Goal: Information Seeking & Learning: Learn about a topic

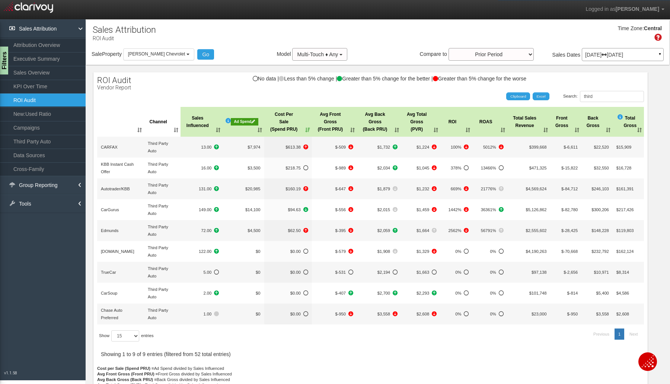
select select "object:2735"
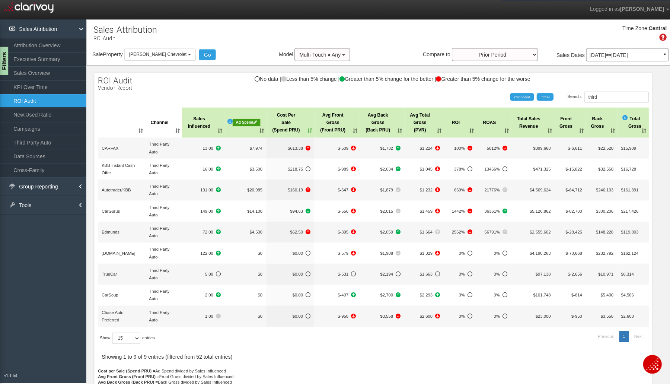
click at [597, 55] on p "[DATE] [DATE]" at bounding box center [622, 54] width 75 height 5
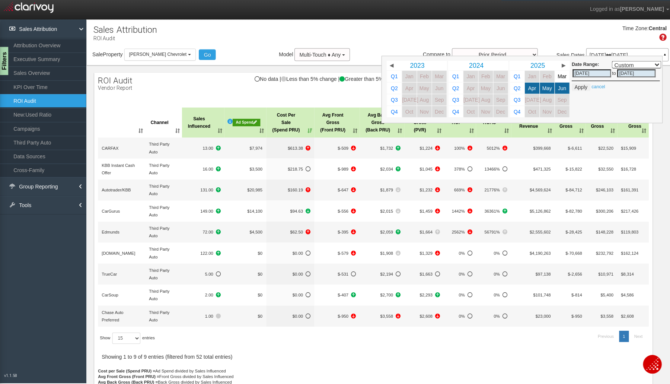
click at [186, 54] on b "button" at bounding box center [187, 54] width 3 height 1
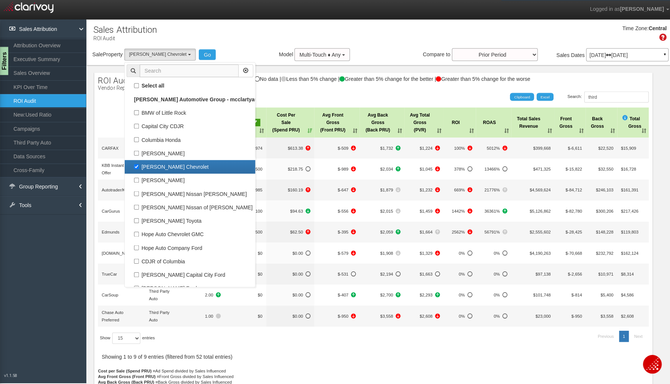
scroll to position [13, 0]
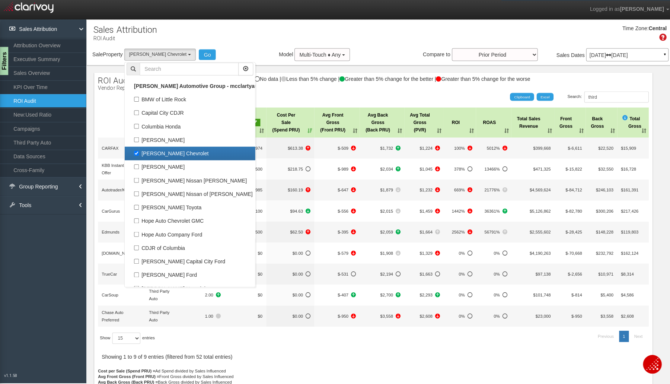
click at [175, 156] on label "[PERSON_NAME] Chevrolet" at bounding box center [188, 152] width 126 height 10
click at [138, 154] on input "[PERSON_NAME] Chevrolet" at bounding box center [135, 152] width 5 height 5
checkbox input "false"
select select
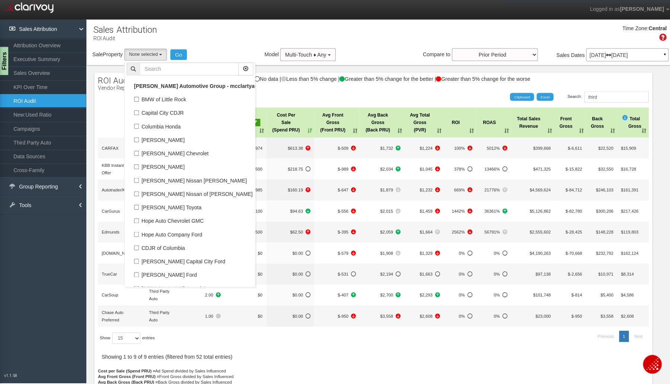
scroll to position [32, 0]
click at [170, 101] on label "BMW of Little Rock" at bounding box center [188, 99] width 126 height 10
click at [138, 101] on input "BMW of Little Rock" at bounding box center [135, 98] width 5 height 5
checkbox input "true"
select select "object:2731"
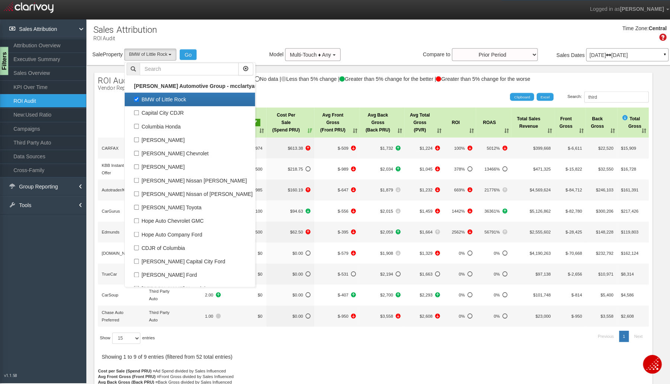
click at [170, 101] on label "BMW of Little Rock" at bounding box center [188, 99] width 126 height 10
click at [138, 101] on input "BMW of Little Rock" at bounding box center [135, 98] width 5 height 5
checkbox input "false"
select select
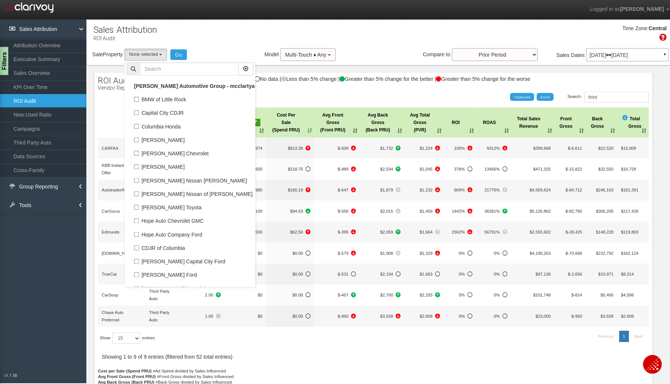
click at [199, 50] on div "Sale Property Loading BMW of Little Rock Capital City CDJR Columbia Honda [PERS…" at bounding box center [377, 56] width 583 height 16
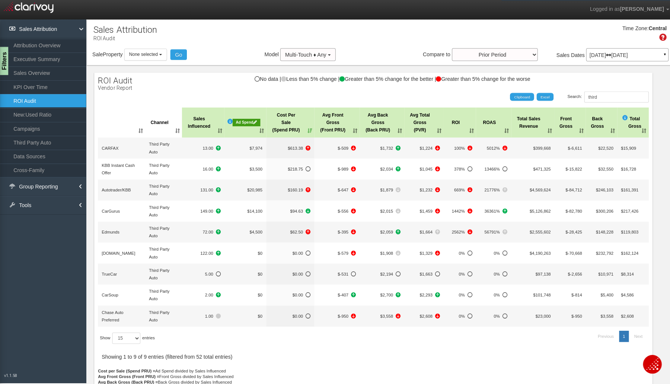
click at [162, 55] on button "None selected" at bounding box center [144, 54] width 42 height 12
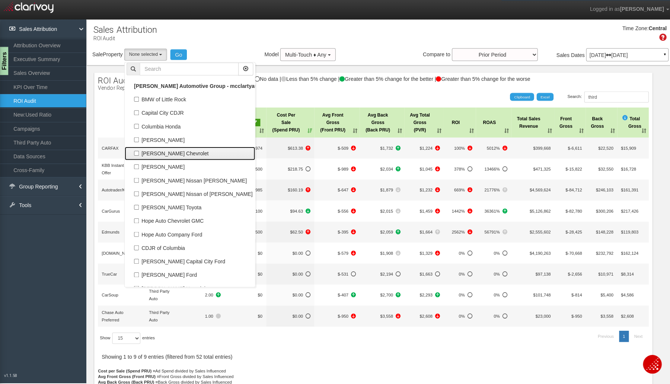
click at [133, 153] on label "[PERSON_NAME] Chevrolet" at bounding box center [188, 152] width 126 height 10
click at [133, 153] on input "[PERSON_NAME] Chevrolet" at bounding box center [135, 152] width 5 height 5
checkbox input "true"
select select "object:2735"
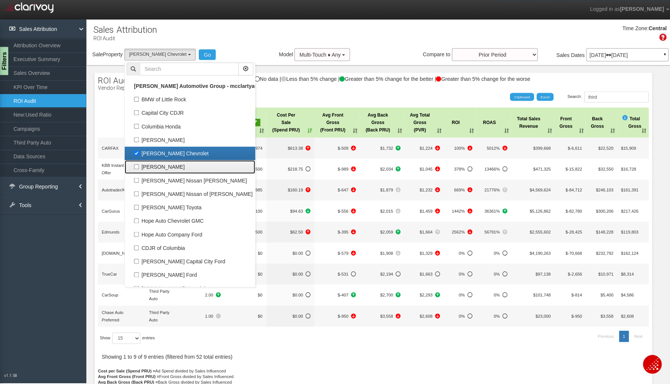
click at [134, 165] on label "[PERSON_NAME]" at bounding box center [188, 166] width 126 height 10
click at [134, 165] on input "[PERSON_NAME]" at bounding box center [135, 165] width 5 height 5
checkbox input "true"
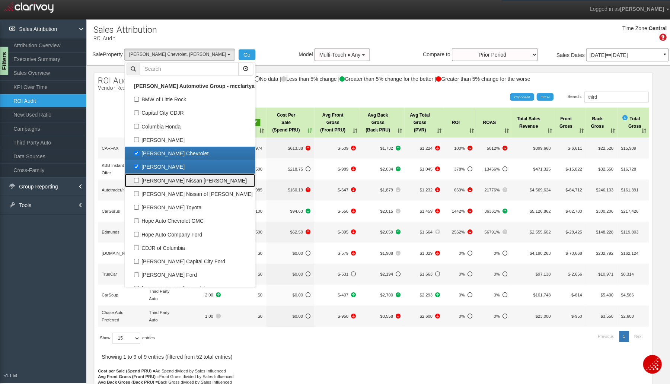
click at [133, 178] on label "[PERSON_NAME] Nissan [PERSON_NAME]" at bounding box center [188, 179] width 126 height 10
click at [133, 178] on input "[PERSON_NAME] Nissan [PERSON_NAME]" at bounding box center [135, 178] width 5 height 5
checkbox input "true"
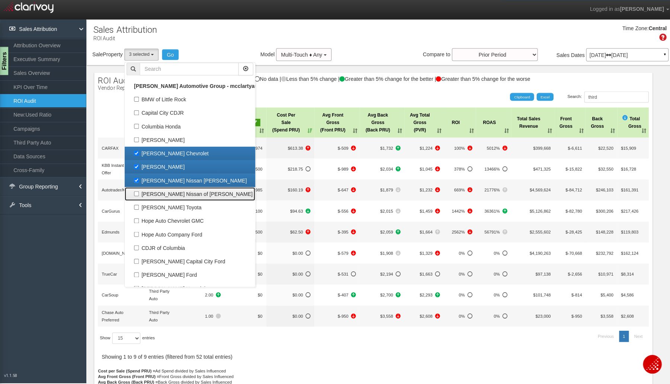
click at [135, 186] on link "[PERSON_NAME] Nissan of [PERSON_NAME]" at bounding box center [189, 192] width 130 height 13
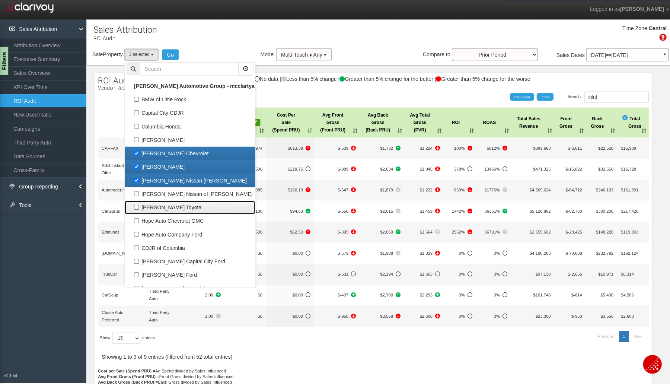
click at [137, 205] on label "[PERSON_NAME] Toyota" at bounding box center [188, 206] width 126 height 10
click at [137, 205] on input "[PERSON_NAME] Toyota" at bounding box center [135, 205] width 5 height 5
checkbox input "true"
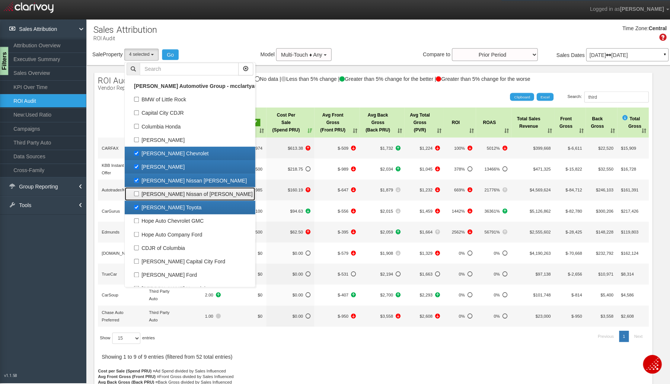
click at [134, 193] on label "[PERSON_NAME] Nissan of [PERSON_NAME]" at bounding box center [188, 193] width 126 height 10
click at [134, 193] on input "[PERSON_NAME] Nissan of [PERSON_NAME]" at bounding box center [135, 192] width 5 height 5
checkbox input "true"
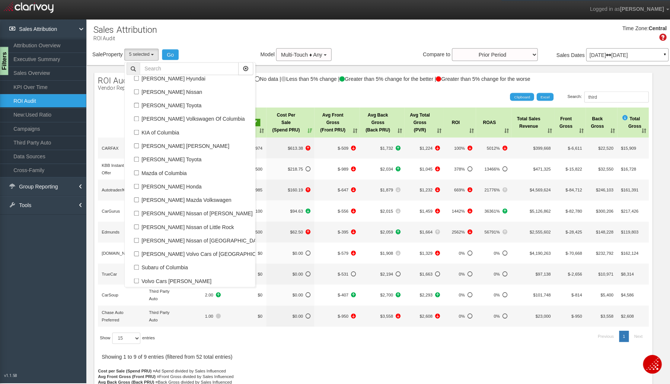
scroll to position [222, 0]
click at [134, 275] on label "Volvo Cars [PERSON_NAME]" at bounding box center [188, 279] width 126 height 10
click at [134, 276] on input "Volvo Cars [PERSON_NAME]" at bounding box center [135, 278] width 5 height 5
checkbox input "true"
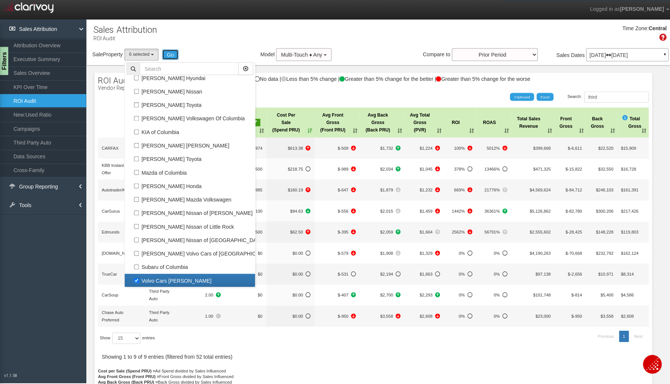
click at [165, 55] on button "Go" at bounding box center [169, 54] width 17 height 10
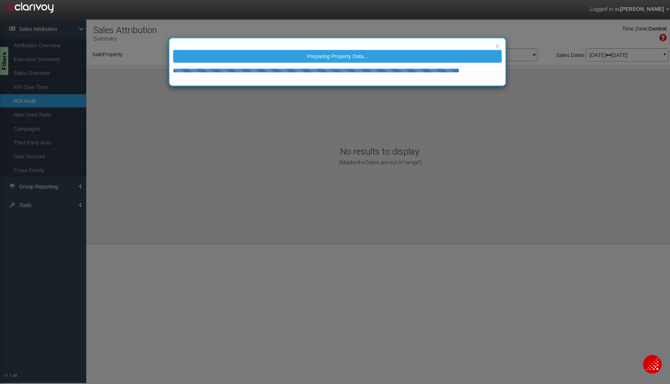
select select "object:2803"
click at [36, 125] on div "× Retrieving ROI data..." at bounding box center [335, 192] width 670 height 384
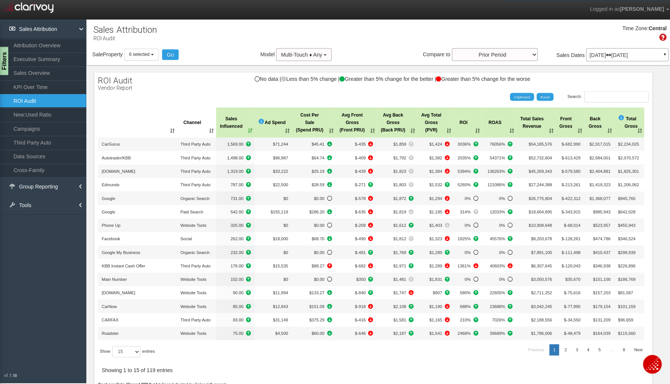
click at [24, 125] on link "Campaigns" at bounding box center [43, 127] width 86 height 13
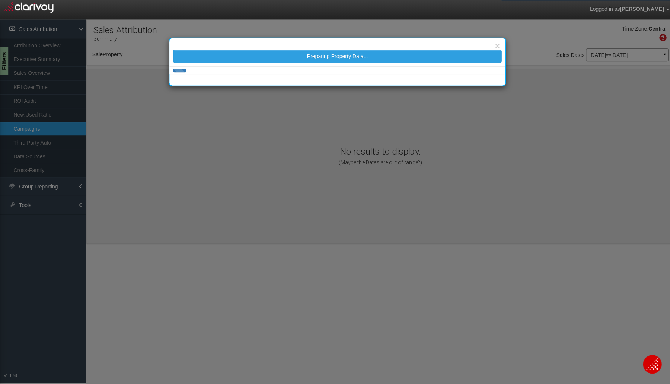
select select "object:2905"
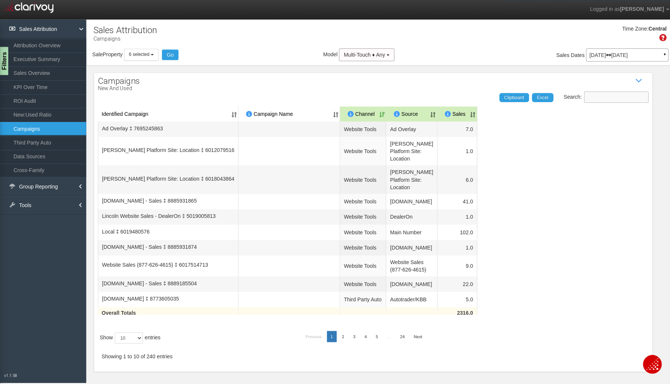
click at [620, 96] on input "Search:" at bounding box center [612, 96] width 64 height 11
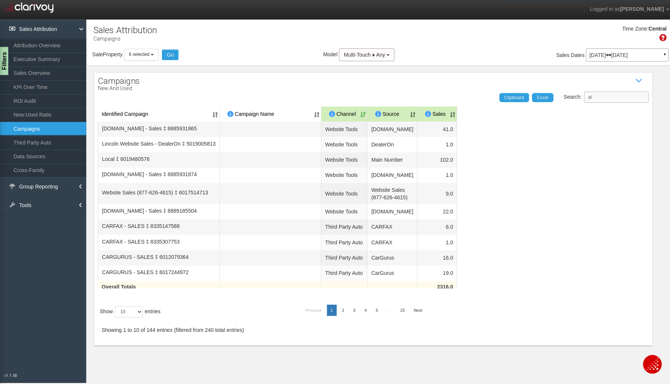
type input "a"
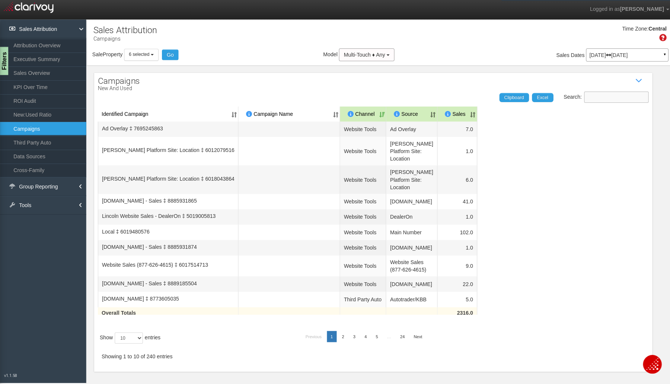
click at [591, 99] on input "Search:" at bounding box center [612, 96] width 64 height 11
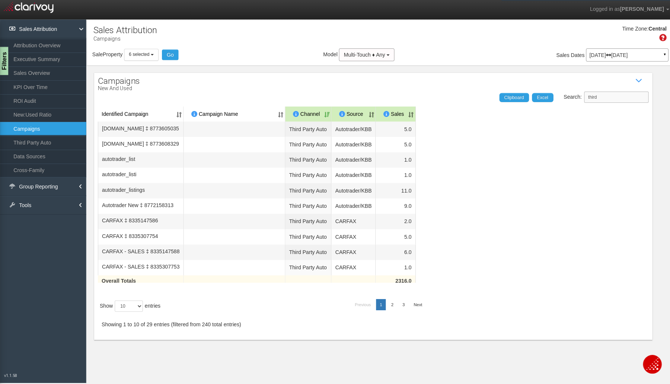
scroll to position [5, 0]
type input "third"
click at [412, 106] on th "Sales" at bounding box center [392, 113] width 39 height 15
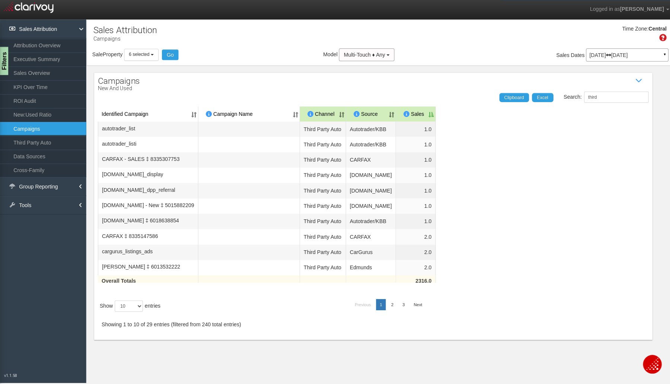
click at [422, 106] on th "Sales" at bounding box center [412, 113] width 39 height 15
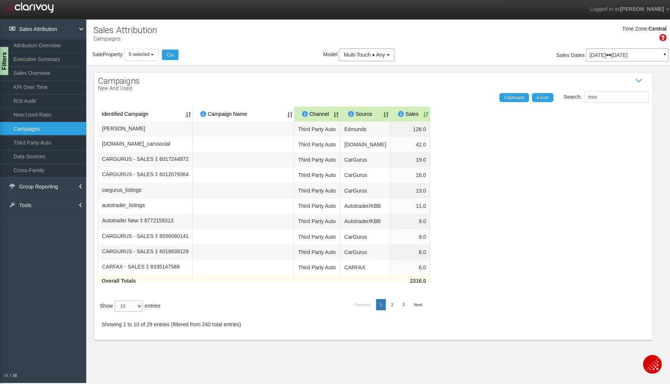
click at [142, 309] on select "10 25 50 100" at bounding box center [128, 303] width 28 height 11
select select "100"
click at [115, 309] on select "10 25 50 100" at bounding box center [128, 303] width 28 height 11
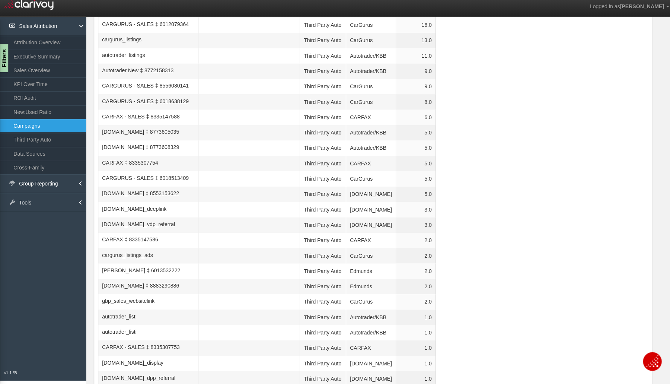
scroll to position [0, 0]
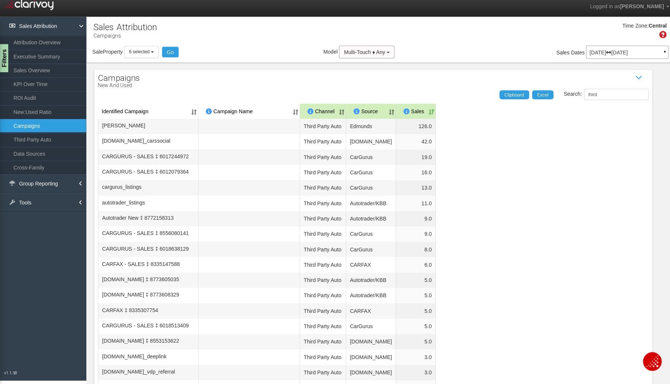
click at [155, 54] on button "6 selected" at bounding box center [140, 54] width 34 height 12
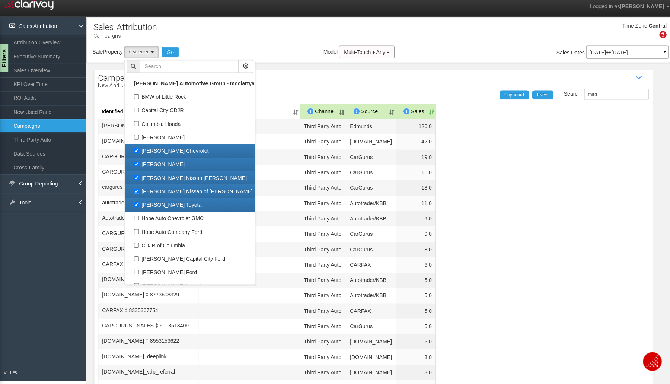
click at [134, 147] on label "[PERSON_NAME] Chevrolet" at bounding box center [188, 152] width 126 height 10
click at [134, 150] on input "[PERSON_NAME] Chevrolet" at bounding box center [135, 152] width 5 height 5
checkbox input "false"
select select "object:2906"
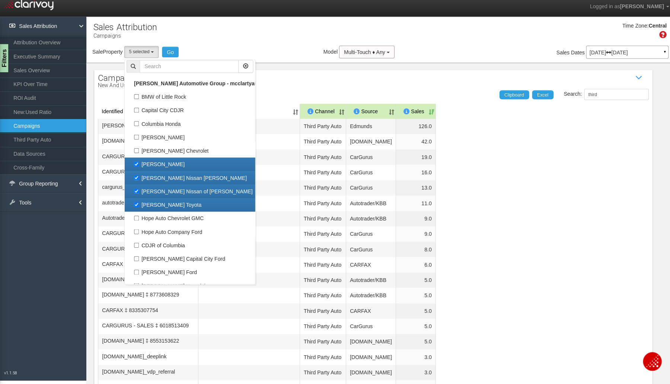
click at [141, 162] on label "[PERSON_NAME]" at bounding box center [188, 166] width 126 height 10
click at [138, 163] on input "[PERSON_NAME]" at bounding box center [135, 165] width 5 height 5
checkbox input "false"
select select "object:2907"
click at [143, 182] on label "[PERSON_NAME] Nissan [PERSON_NAME]" at bounding box center [188, 179] width 126 height 10
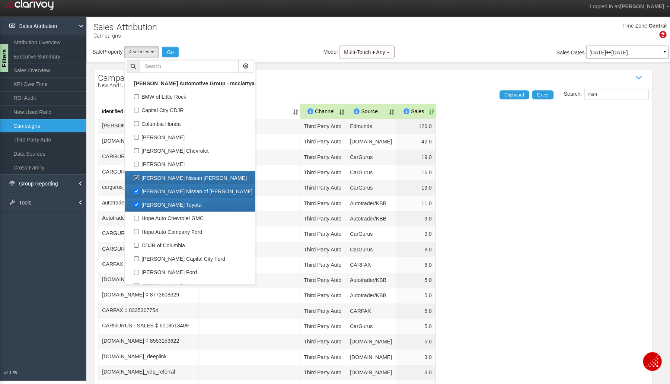
click at [138, 181] on input "[PERSON_NAME] Nissan [PERSON_NAME]" at bounding box center [135, 178] width 5 height 5
checkbox input "false"
select select "object:2908"
click at [144, 194] on label "[PERSON_NAME] Nissan of [PERSON_NAME]" at bounding box center [188, 193] width 126 height 10
click at [138, 194] on input "[PERSON_NAME] Nissan of [PERSON_NAME]" at bounding box center [135, 192] width 5 height 5
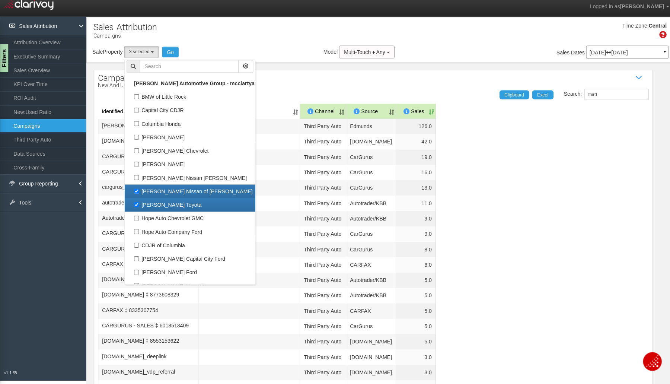
checkbox input "false"
select select "object:2909"
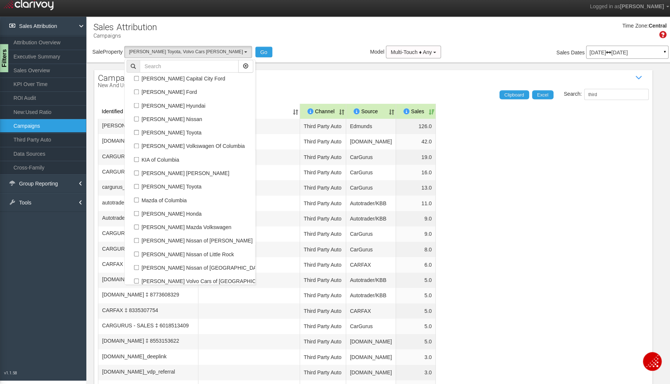
scroll to position [222, 0]
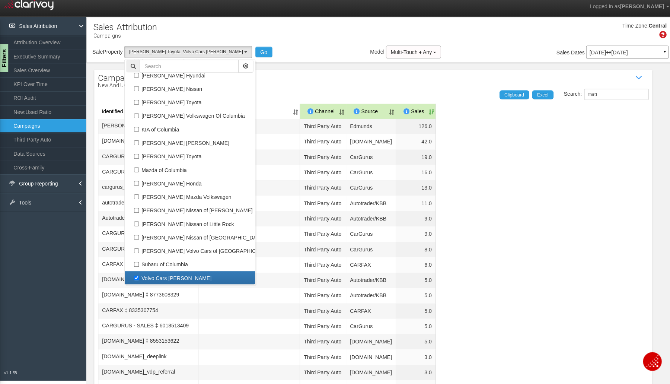
click at [163, 278] on label "Volvo Cars [PERSON_NAME]" at bounding box center [188, 279] width 126 height 10
click at [138, 278] on input "Volvo Cars [PERSON_NAME]" at bounding box center [135, 278] width 5 height 5
checkbox input "false"
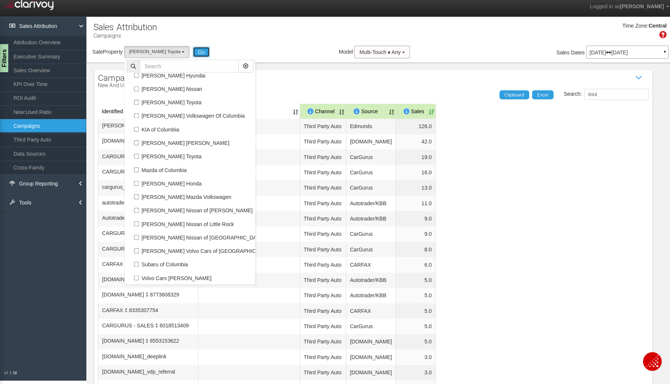
click at [191, 53] on button "Go" at bounding box center [199, 54] width 17 height 10
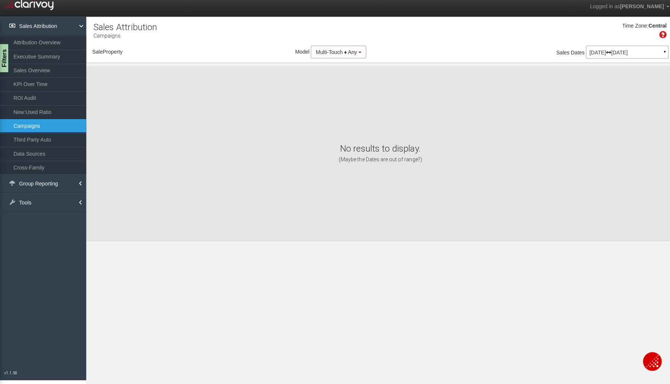
select select "object:2993"
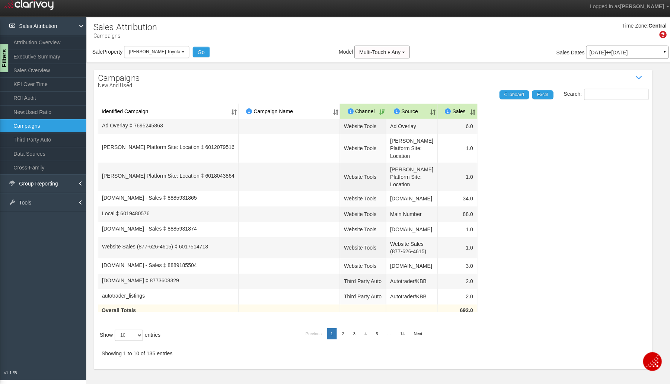
click at [146, 331] on label "Show 10 25 50 100 entries" at bounding box center [129, 335] width 60 height 11
click at [142, 331] on select "10 25 50 100" at bounding box center [128, 335] width 28 height 11
click at [141, 335] on select "10 25 50 100" at bounding box center [128, 335] width 28 height 11
click at [115, 341] on select "10 25 50 100" at bounding box center [128, 335] width 28 height 11
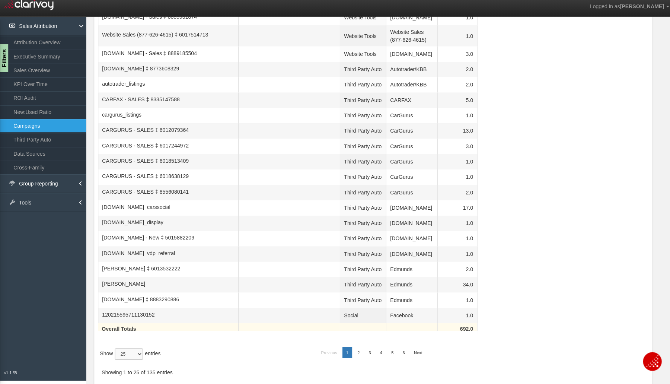
scroll to position [283, 0]
click at [137, 352] on select "10 25 50 100" at bounding box center [128, 353] width 28 height 11
select select "100"
click at [115, 360] on select "10 25 50 100" at bounding box center [128, 353] width 28 height 11
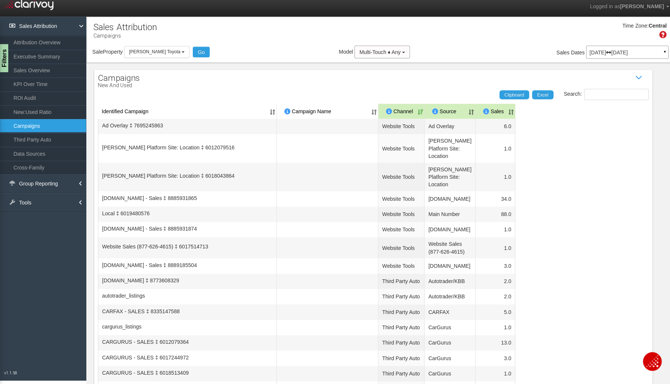
scroll to position [0, 0]
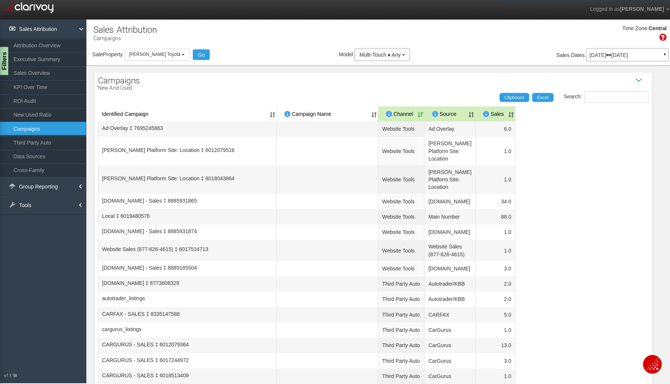
click at [511, 109] on th "Sales" at bounding box center [491, 113] width 39 height 15
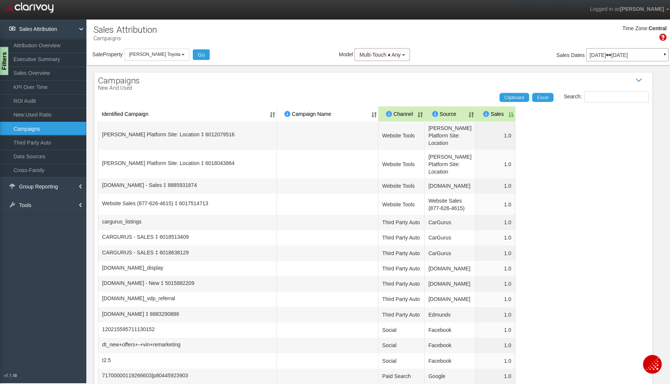
click at [511, 110] on th "Sales" at bounding box center [491, 113] width 39 height 15
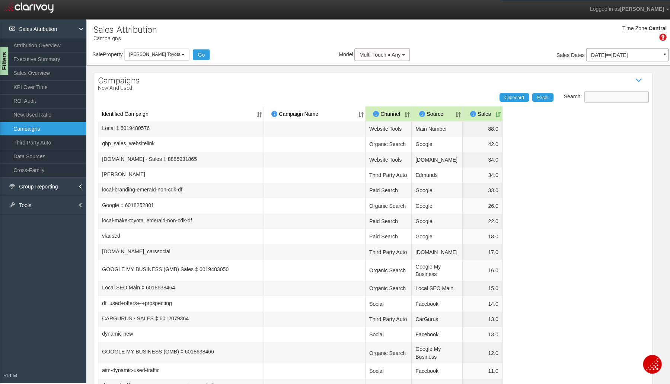
click at [597, 97] on input "Search:" at bounding box center [612, 96] width 64 height 11
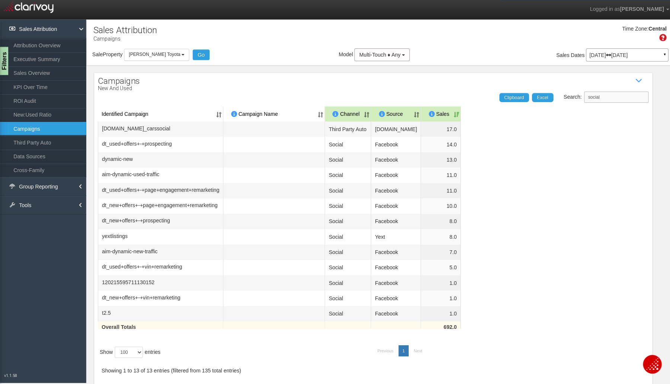
type input "social"
click at [28, 87] on link "KPI Over Time" at bounding box center [43, 86] width 86 height 13
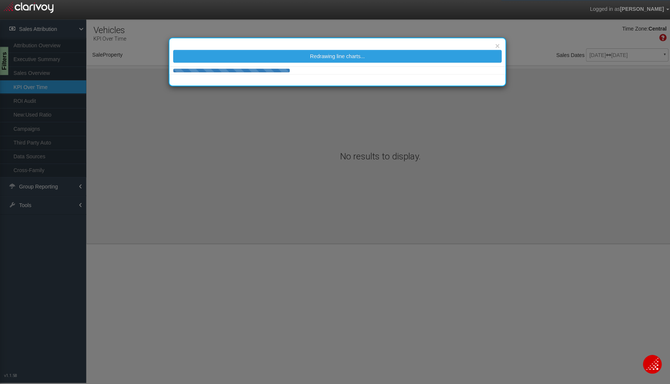
select select "object:3060"
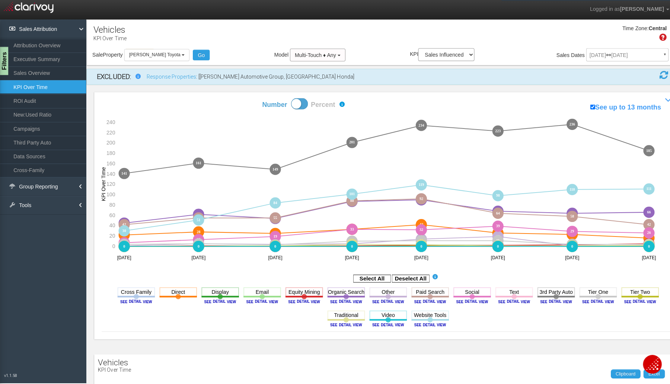
click at [32, 99] on link "ROI Audit" at bounding box center [43, 99] width 86 height 13
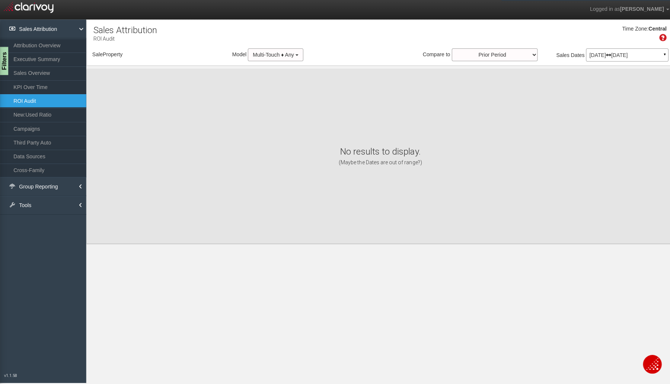
select select "object:3191"
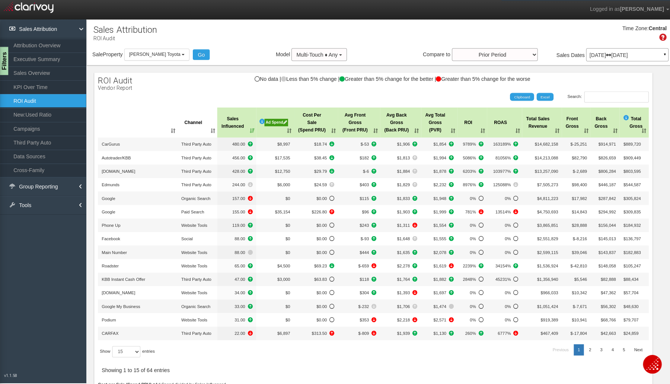
click at [644, 53] on p "[DATE] [DATE]" at bounding box center [622, 54] width 75 height 5
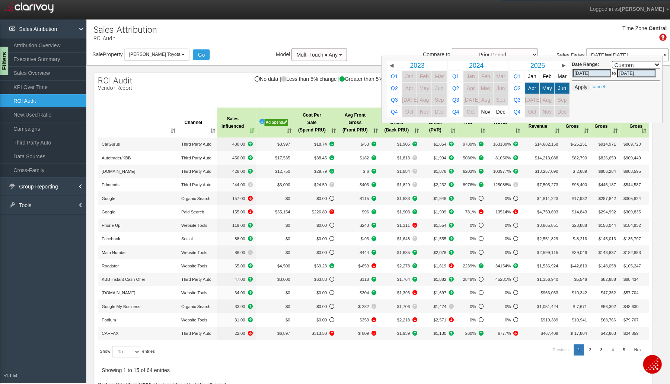
click at [644, 53] on p "[DATE] [DATE]" at bounding box center [622, 54] width 75 height 5
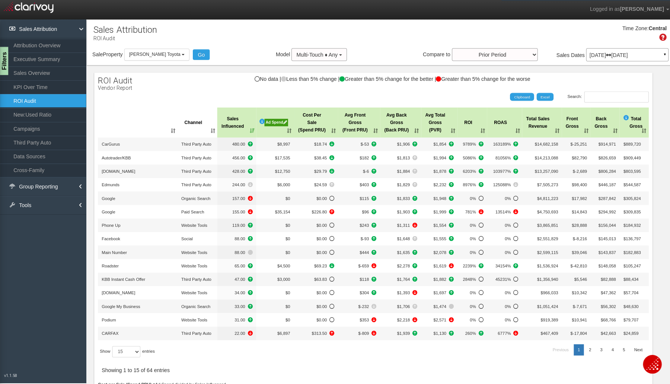
click at [241, 126] on th "Sales Influenced" at bounding box center [235, 122] width 39 height 30
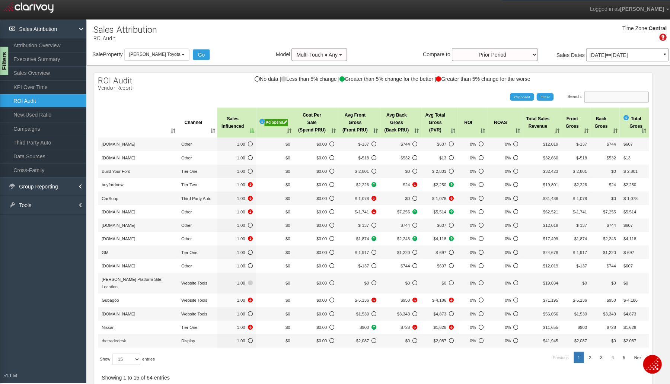
click at [585, 92] on input "Search:" at bounding box center [612, 96] width 64 height 11
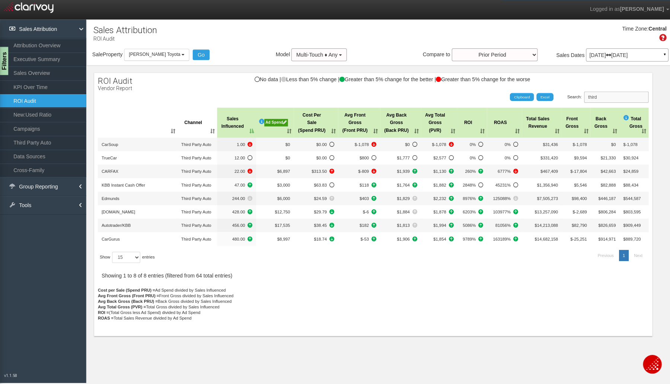
type input "third"
click at [249, 131] on th "Sales Influenced" at bounding box center [235, 122] width 39 height 30
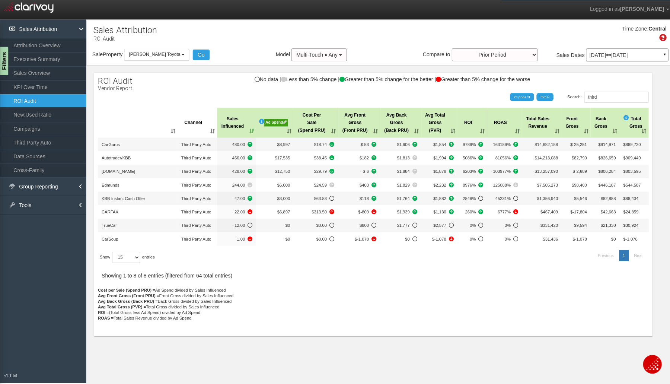
click at [1, 68] on div "Filters" at bounding box center [3, 61] width 9 height 28
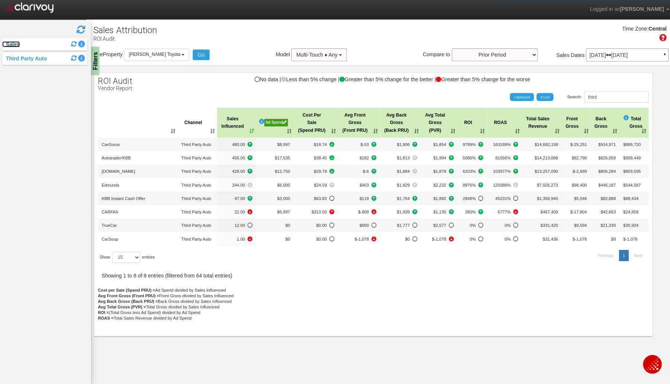
click at [8, 42] on link "Sales" at bounding box center [10, 44] width 17 height 6
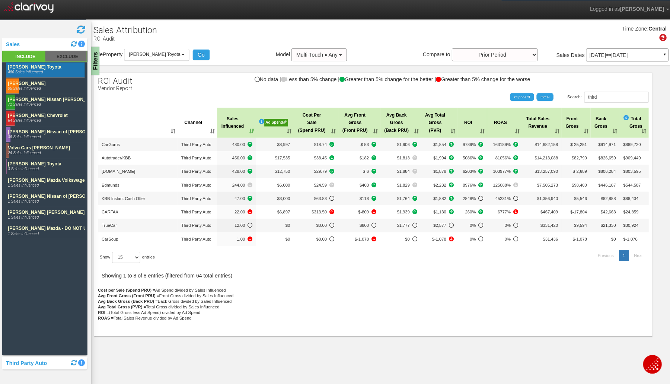
click at [66, 59] on rect at bounding box center [65, 55] width 41 height 11
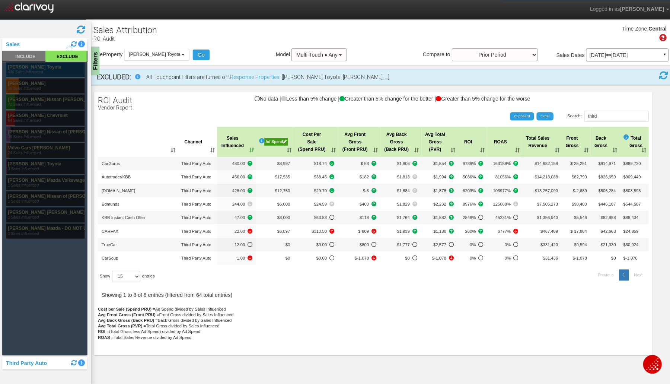
click at [48, 70] on rect at bounding box center [45, 69] width 78 height 15
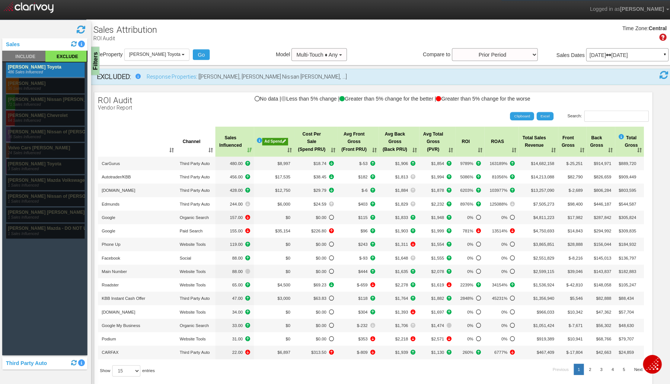
click at [97, 61] on div "Filters" at bounding box center [93, 61] width 9 height 28
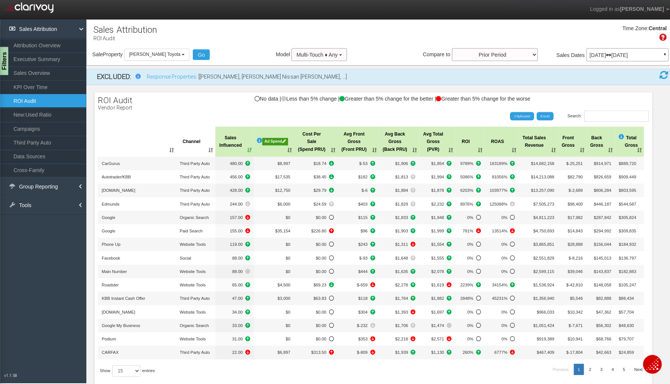
click at [0, 60] on div "Filters" at bounding box center [3, 61] width 9 height 28
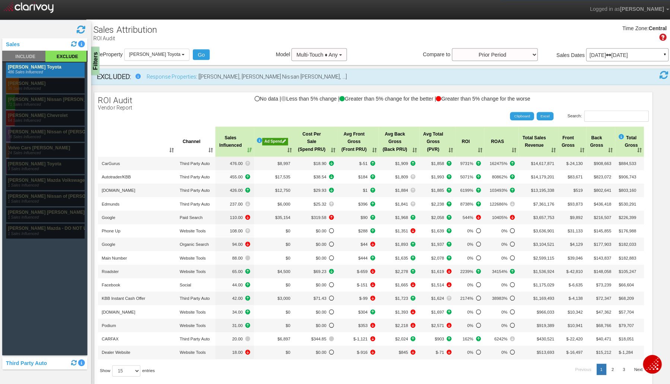
click at [16, 41] on div "Sales" at bounding box center [44, 44] width 84 height 12
click at [14, 44] on link "Sales" at bounding box center [10, 44] width 17 height 6
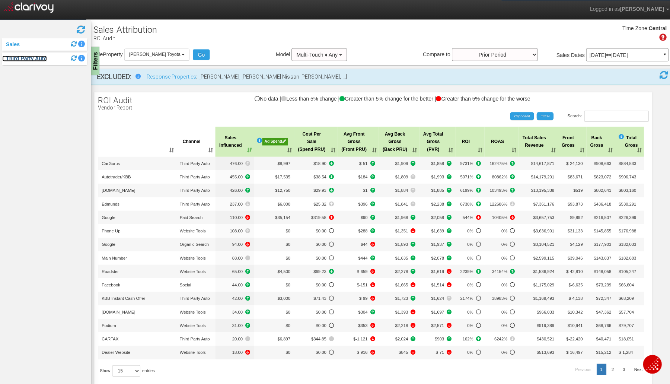
click at [26, 58] on link "Third Party Auto" at bounding box center [24, 58] width 44 height 6
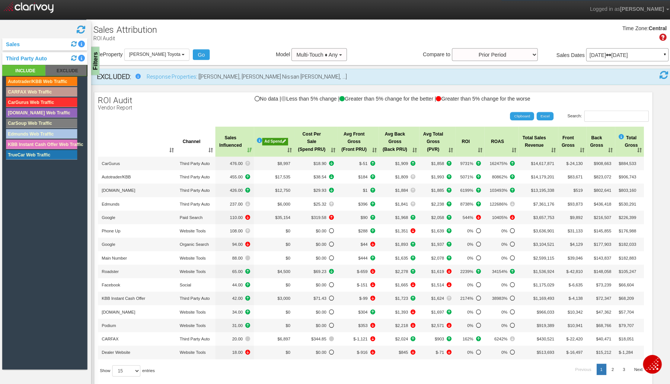
click at [59, 66] on rect at bounding box center [65, 69] width 41 height 11
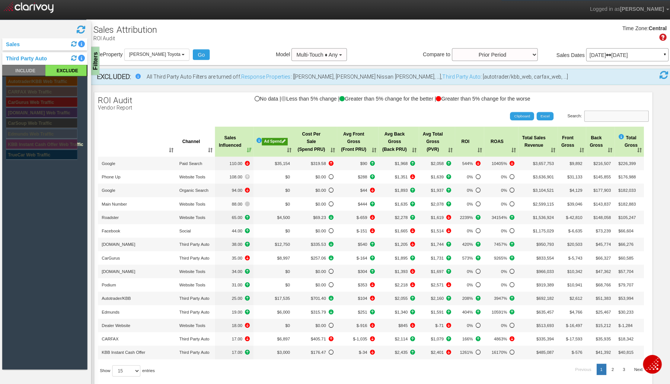
click at [614, 115] on input "Search:" at bounding box center [612, 115] width 64 height 11
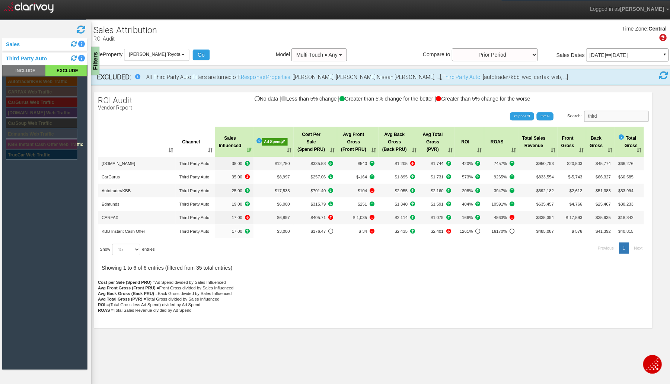
type input "third"
click at [248, 143] on th "Sales Influenced" at bounding box center [232, 141] width 38 height 30
click at [26, 71] on rect at bounding box center [23, 69] width 43 height 11
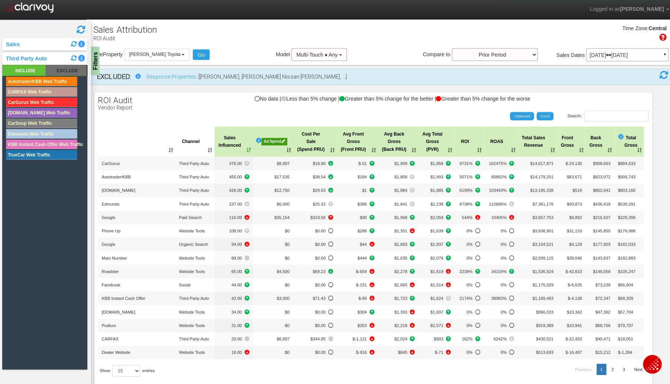
click at [569, 115] on label "Search:" at bounding box center [603, 115] width 81 height 11
click at [580, 115] on input "Search:" at bounding box center [612, 115] width 64 height 11
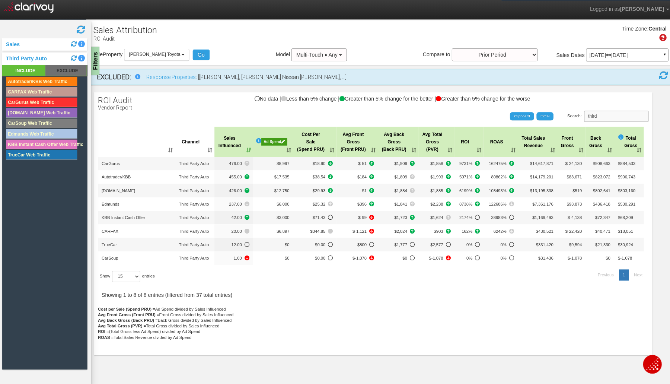
type input "third"
click at [245, 144] on th "Sales Influenced" at bounding box center [232, 141] width 38 height 30
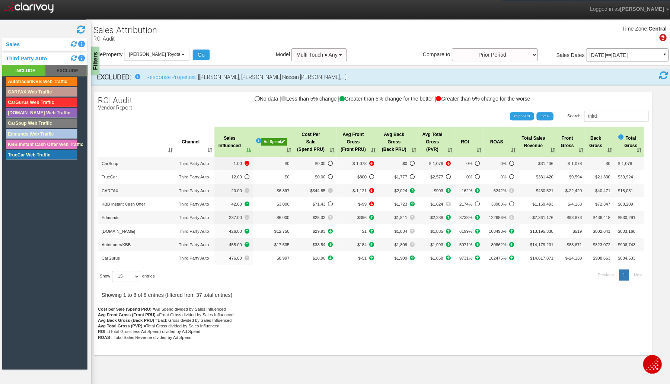
click at [245, 144] on th "Sales Influenced" at bounding box center [232, 141] width 38 height 30
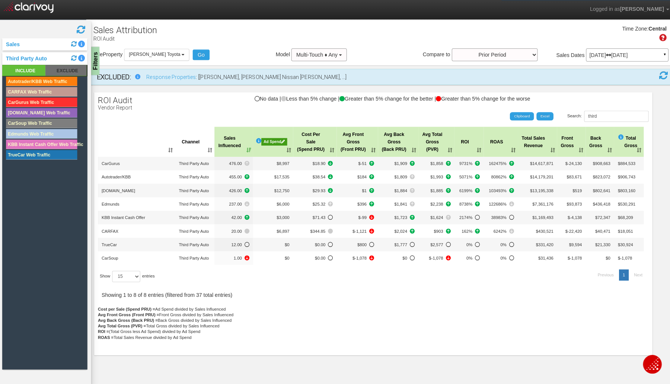
click at [329, 147] on th "Cost Per Sale (Spend PRU)" at bounding box center [312, 141] width 43 height 30
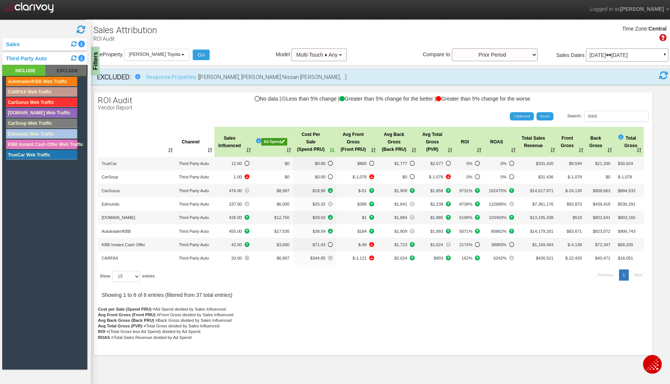
click at [329, 147] on th "Cost Per Sale (Spend PRU)" at bounding box center [312, 141] width 43 height 30
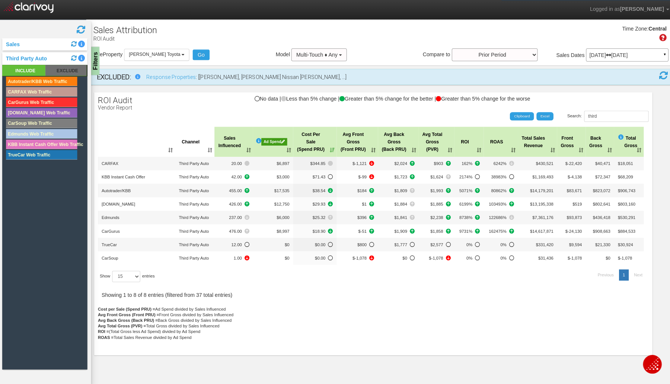
click at [248, 149] on th "Sales Influenced" at bounding box center [232, 141] width 38 height 30
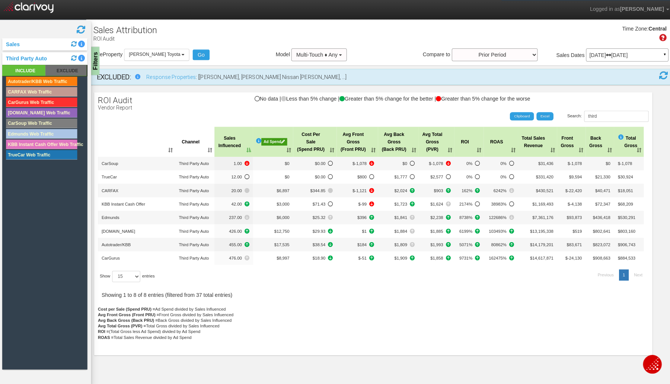
click at [248, 148] on th "Sales Influenced" at bounding box center [232, 141] width 38 height 30
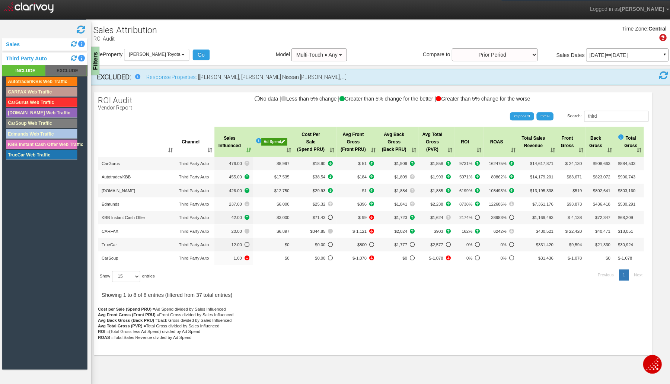
click at [547, 150] on th "Total Sales Revenue" at bounding box center [533, 141] width 39 height 30
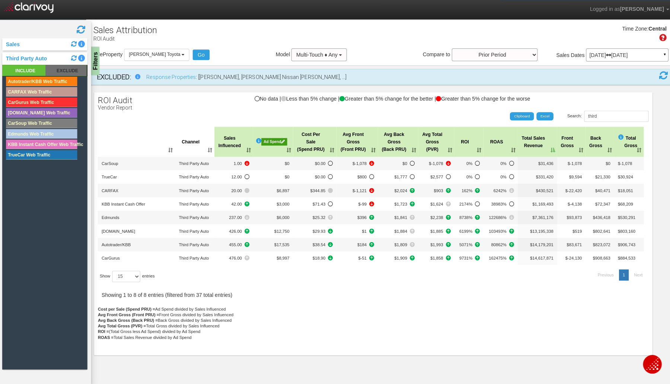
click at [547, 150] on th "Total Sales Revenue" at bounding box center [533, 141] width 39 height 30
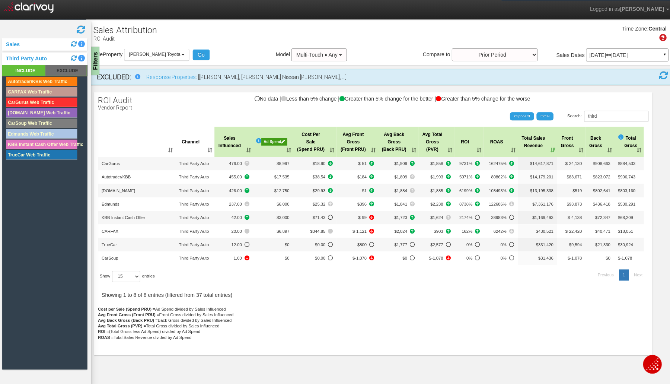
click at [576, 146] on th "Front Gross" at bounding box center [567, 141] width 28 height 30
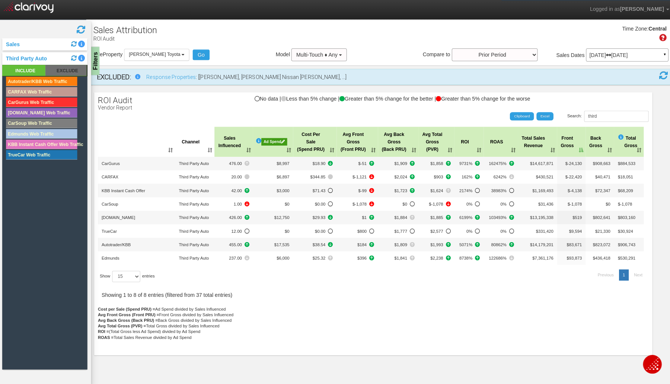
click at [576, 146] on th "Front Gross" at bounding box center [567, 141] width 28 height 30
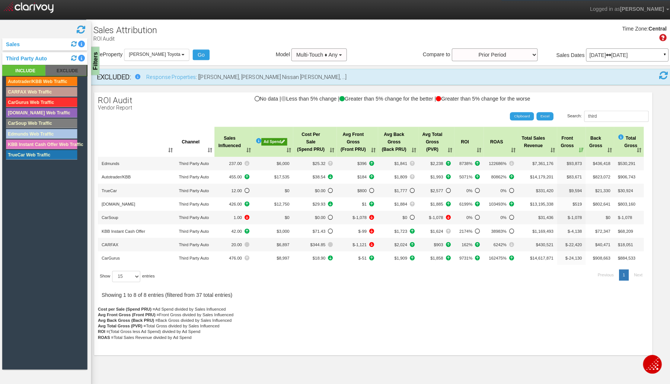
click at [636, 148] on th "Total Gross" at bounding box center [624, 141] width 29 height 30
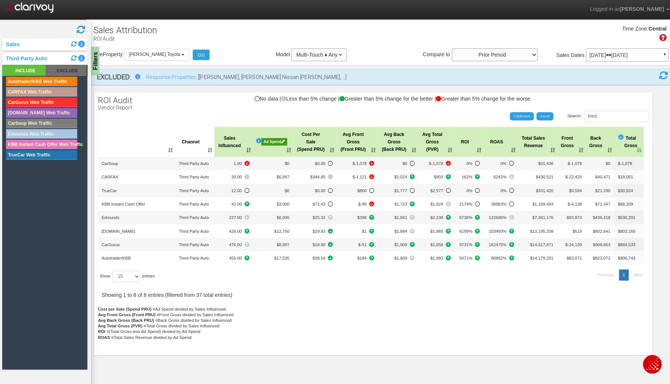
click at [636, 148] on th "Total Gross" at bounding box center [624, 141] width 29 height 30
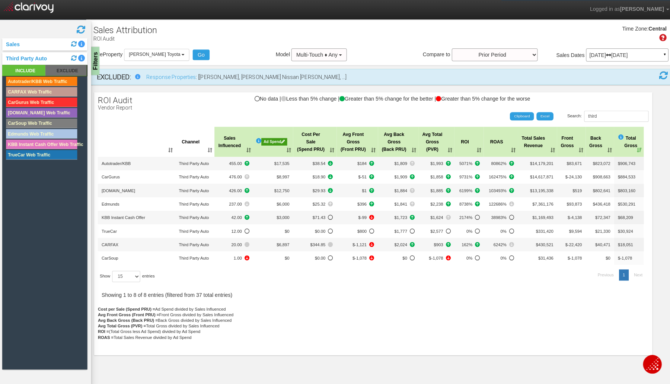
click at [175, 53] on button "[PERSON_NAME] Toyota" at bounding box center [155, 54] width 65 height 12
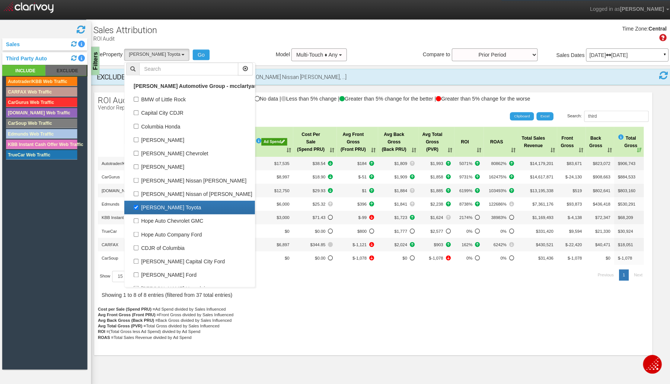
click at [137, 205] on label "[PERSON_NAME] Toyota" at bounding box center [188, 206] width 126 height 10
click at [137, 205] on input "[PERSON_NAME] Toyota" at bounding box center [135, 205] width 5 height 5
checkbox input "false"
select select
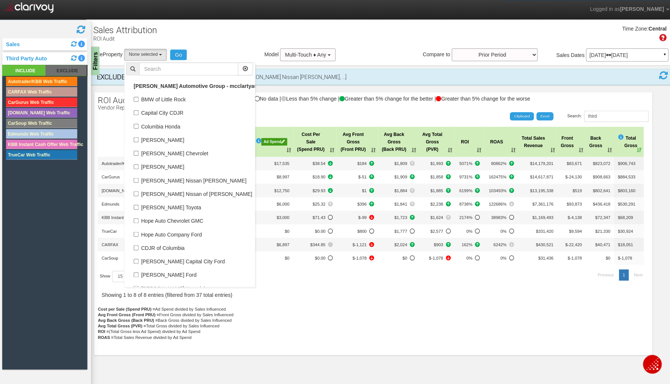
scroll to position [58, 0]
click at [138, 164] on label "[PERSON_NAME]" at bounding box center [188, 166] width 126 height 10
click at [138, 164] on input "[PERSON_NAME]" at bounding box center [135, 165] width 5 height 5
checkbox input "true"
select select "object:3188"
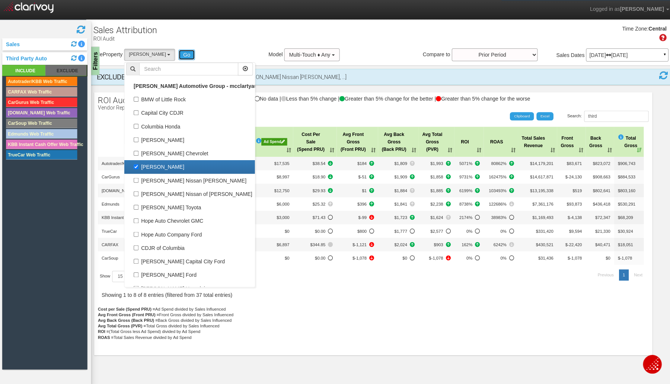
click at [190, 54] on button "Go" at bounding box center [185, 54] width 17 height 10
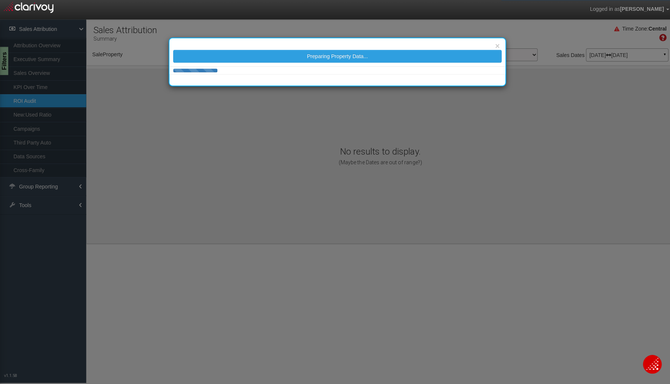
click at [660, 54] on div "× Preparing Property Data..." at bounding box center [335, 192] width 670 height 384
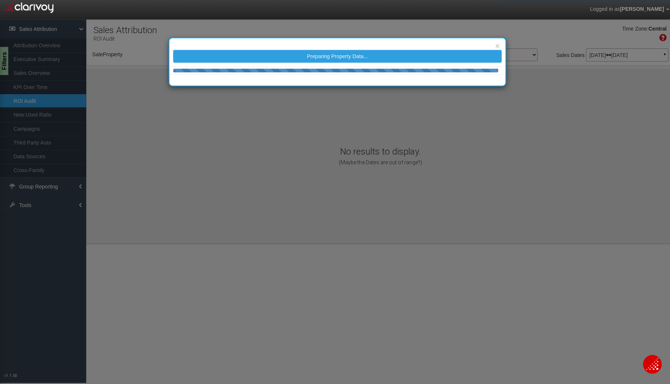
select select "object:3274"
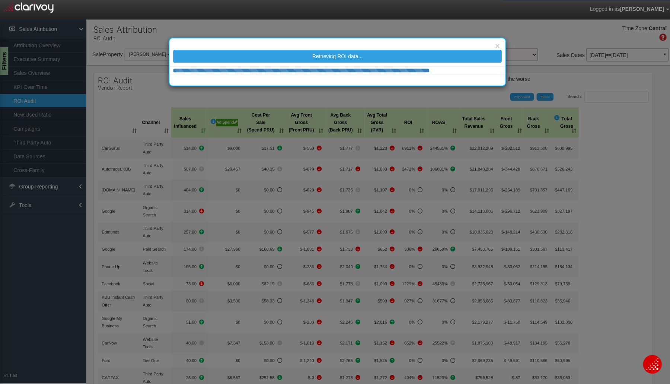
click at [38, 85] on body "Logged in as [PERSON_NAME] Edit Profile Change Password Signout ROI Audit Sourc…" at bounding box center [335, 201] width 670 height 403
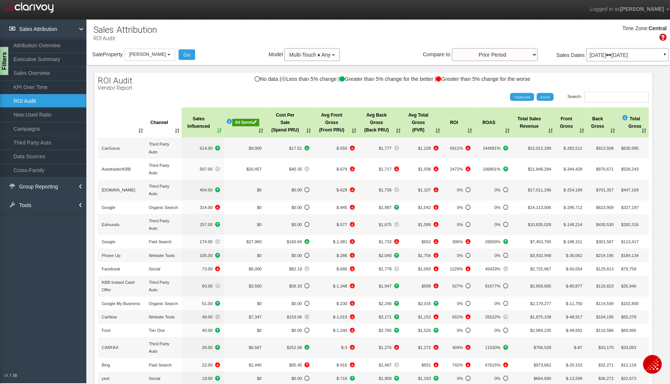
click at [38, 85] on link "KPI Over Time" at bounding box center [43, 86] width 86 height 13
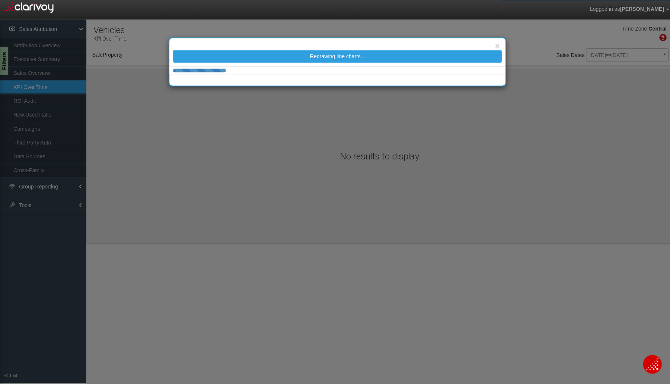
select select "object:3341"
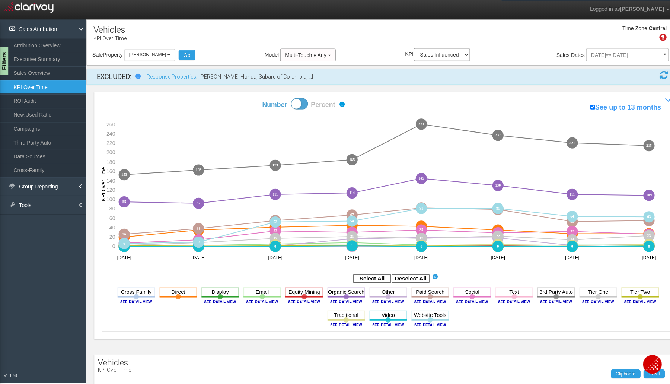
click at [660, 54] on div "Sale Property Loading BMW of Little Rock Capital City CDJR Columbia Honda [PERS…" at bounding box center [377, 56] width 583 height 16
click at [656, 53] on div "[DATE] [DATE] ▼ Comparing to: mm/dd/yyyy - mm/dd/yyyy Date Range: Custom [DATE]…" at bounding box center [623, 56] width 82 height 13
click at [654, 54] on div "[DATE] [DATE] ▼ Comparing to: mm/dd/yyyy - mm/dd/yyyy Date Range: Custom [DATE]…" at bounding box center [623, 56] width 82 height 13
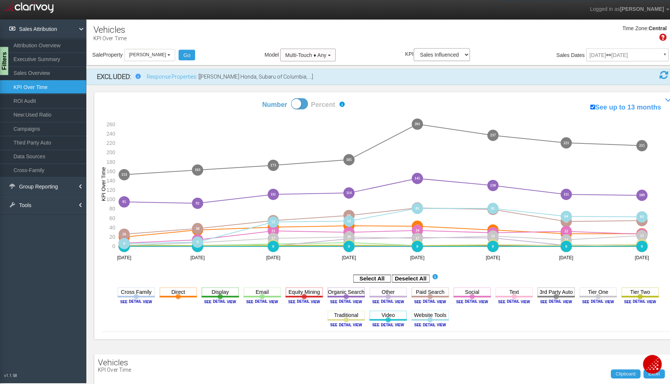
click at [629, 57] on div "[DATE] [DATE] ▼ Comparing to: mm/dd/yyyy - mm/dd/yyyy Date Range: Custom [DATE]…" at bounding box center [623, 56] width 82 height 13
click at [389, 276] on rect at bounding box center [407, 276] width 37 height 7
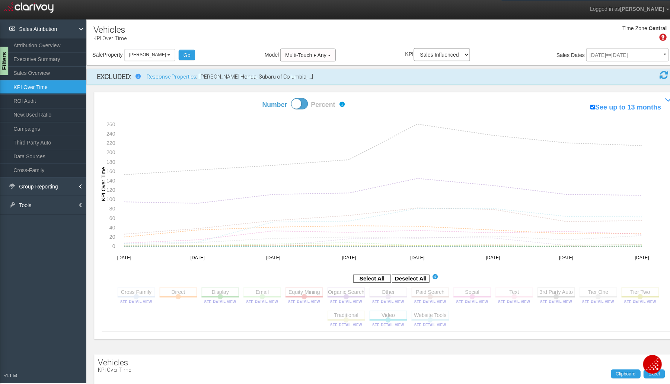
click at [539, 290] on rect at bounding box center [551, 289] width 37 height 9
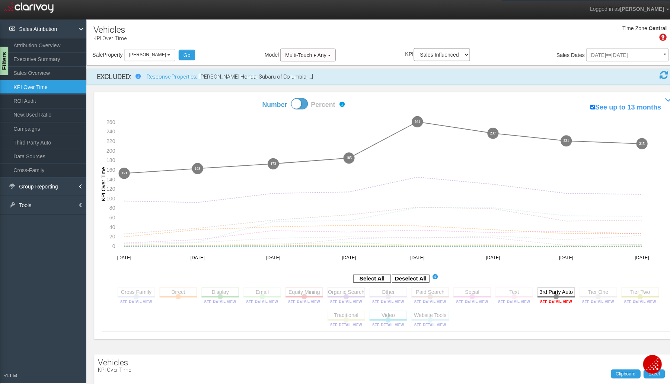
click at [549, 301] on image at bounding box center [551, 299] width 33 height 4
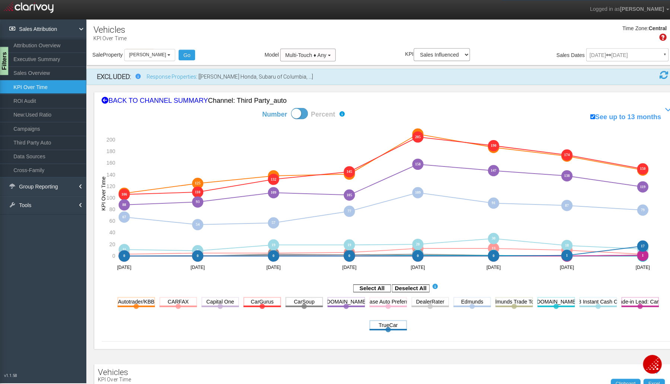
click at [402, 285] on rect at bounding box center [407, 286] width 37 height 7
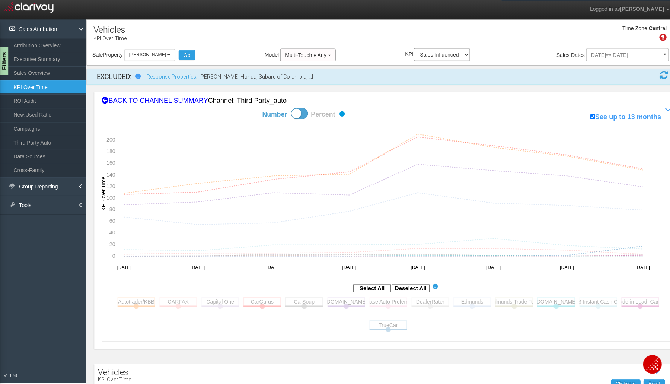
click at [175, 301] on rect at bounding box center [176, 299] width 37 height 9
click at [29, 98] on link "ROI Audit" at bounding box center [43, 99] width 86 height 13
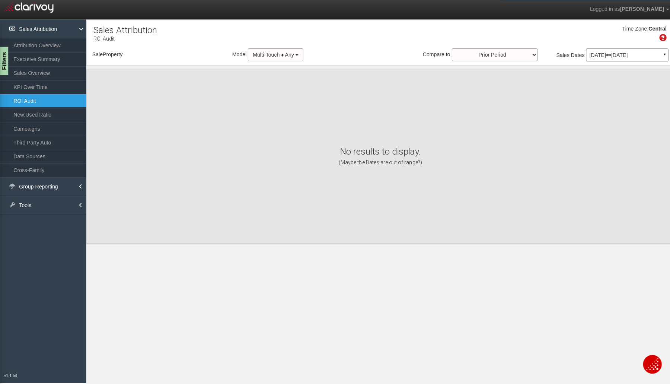
select select "object:3578"
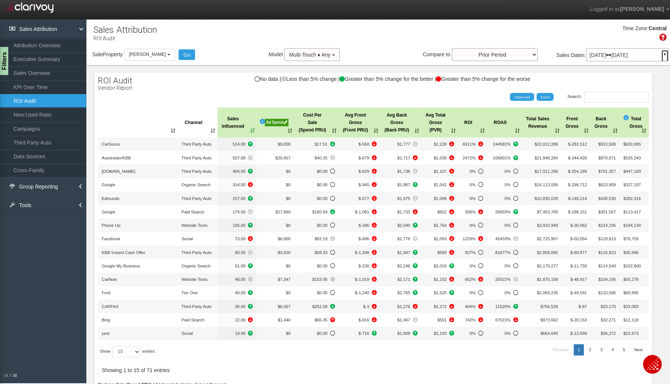
click at [657, 52] on link "▼" at bounding box center [660, 56] width 7 height 12
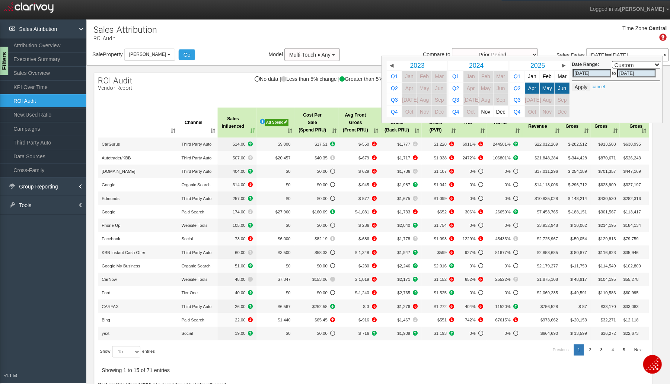
click at [553, 75] on span "Mar" at bounding box center [557, 76] width 9 height 6
select select ","
type input "[DATE]"
click at [524, 89] on span "Apr" at bounding box center [528, 88] width 8 height 6
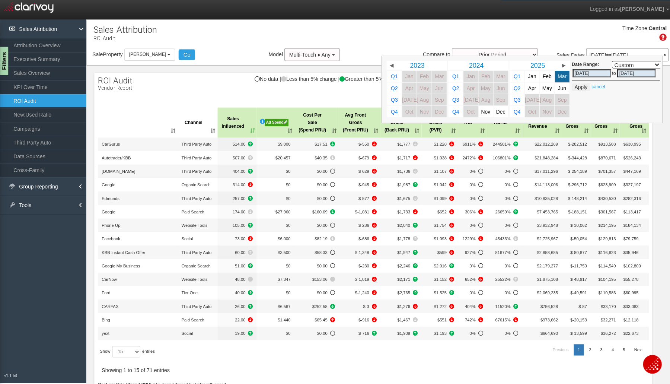
select select ","
type input "[DATE]"
click at [572, 85] on button "Apply" at bounding box center [576, 86] width 18 height 7
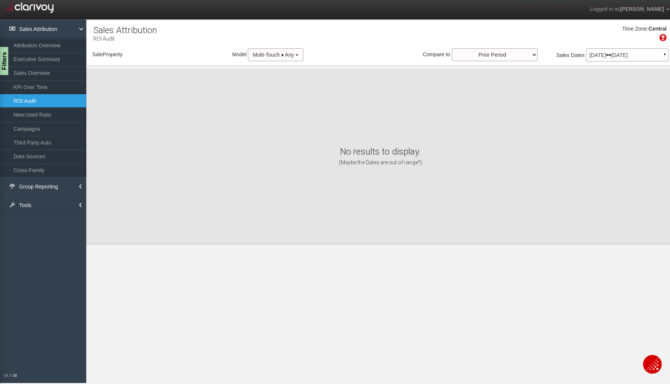
select select "object:3646"
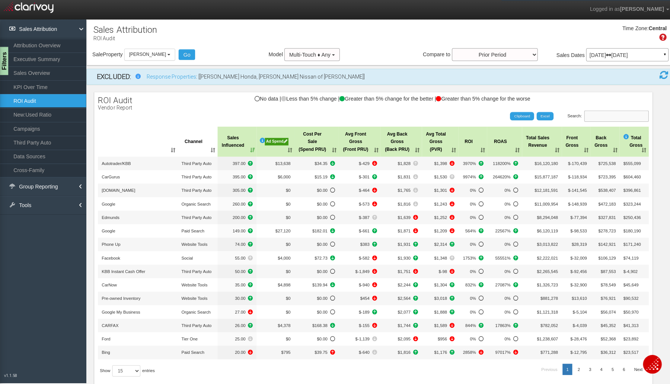
click at [602, 112] on input "Search:" at bounding box center [612, 115] width 64 height 11
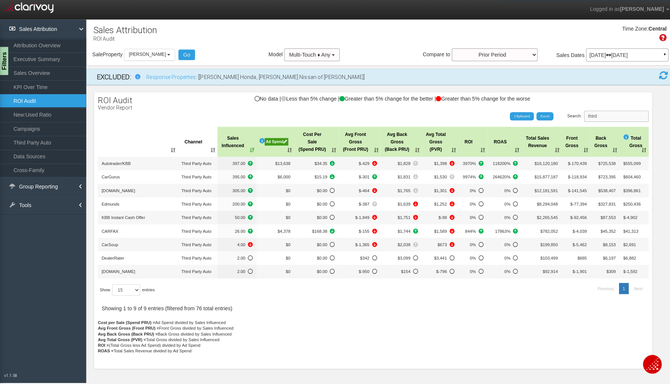
type input "third"
click at [651, 57] on p "[DATE] [DATE]" at bounding box center [622, 54] width 75 height 5
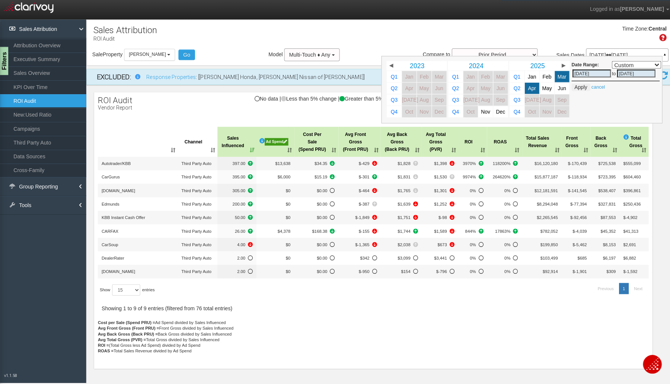
click at [540, 83] on link "May" at bounding box center [543, 87] width 15 height 11
select select ","
type input "[DATE]"
click at [548, 87] on link "May" at bounding box center [543, 87] width 15 height 11
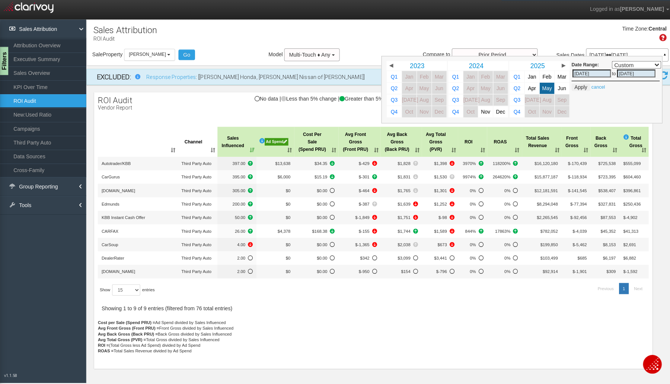
select select ","
drag, startPoint x: 547, startPoint y: 87, endPoint x: 551, endPoint y: 87, distance: 4.1
click at [551, 87] on tr "Q2 Apr May Jun" at bounding box center [536, 88] width 60 height 12
click at [577, 84] on button "Apply" at bounding box center [576, 86] width 18 height 7
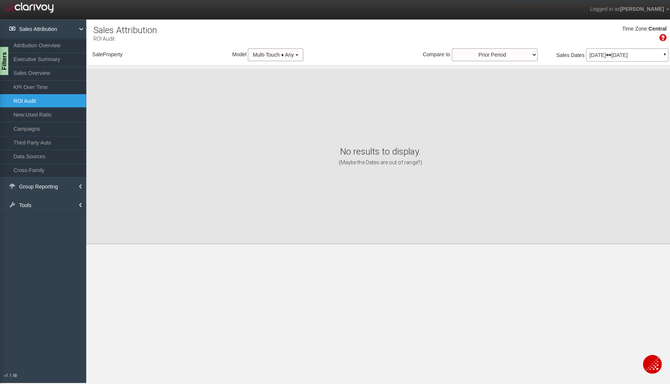
select select "object:3714"
click at [646, 51] on div "[DATE] [DATE] ▼" at bounding box center [623, 54] width 82 height 13
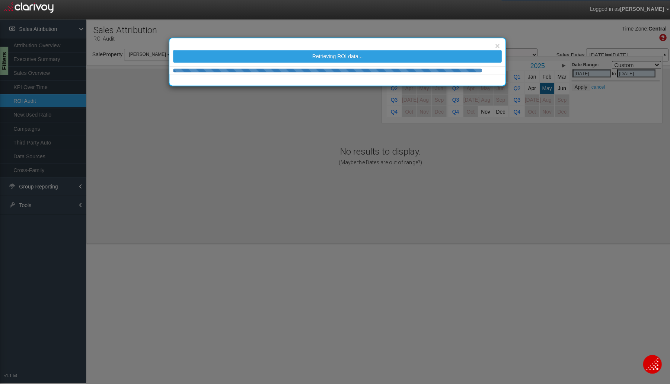
click at [543, 85] on div "× Retrieving ROI data..." at bounding box center [335, 192] width 670 height 384
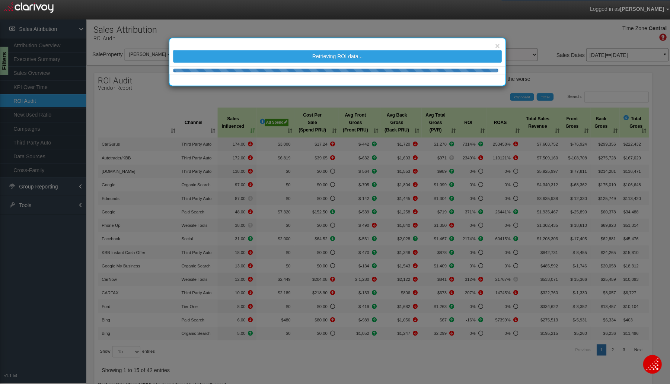
click at [625, 54] on p "[DATE] [DATE]" at bounding box center [622, 54] width 75 height 5
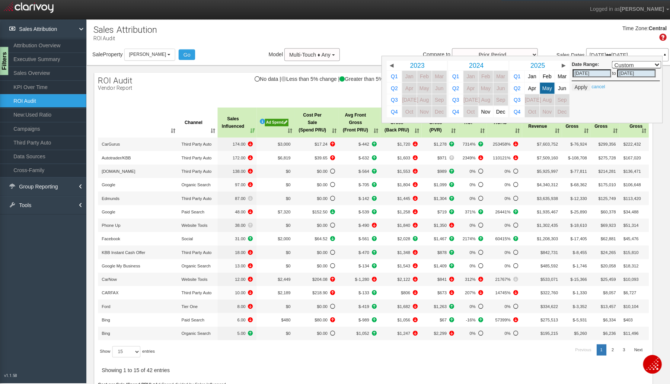
click at [538, 87] on span "May" at bounding box center [543, 88] width 10 height 6
click at [554, 87] on span "Jun" at bounding box center [558, 88] width 8 height 6
select select ","
type input "[DATE]"
click at [569, 85] on button "Apply" at bounding box center [576, 86] width 18 height 7
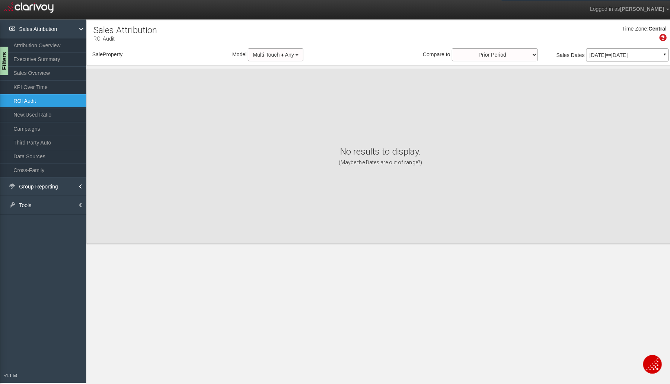
select select "object:3782"
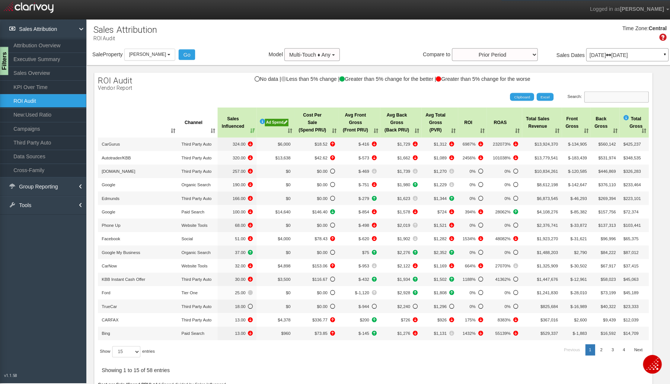
click at [591, 95] on input "Search:" at bounding box center [612, 96] width 64 height 11
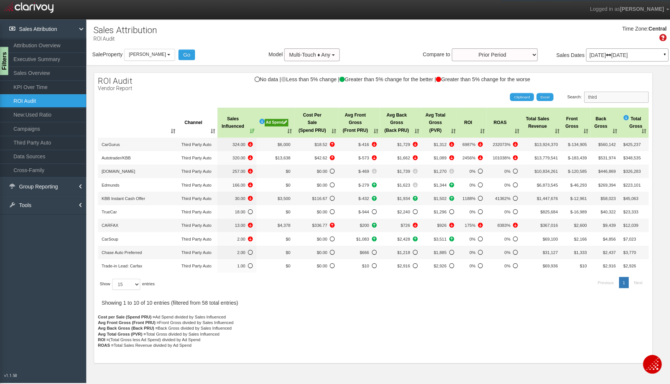
type input "third"
click at [36, 84] on link "KPI Over Time" at bounding box center [43, 86] width 86 height 13
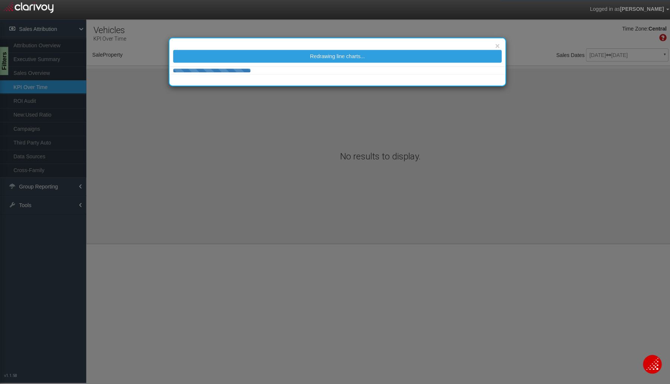
select select "object:3849"
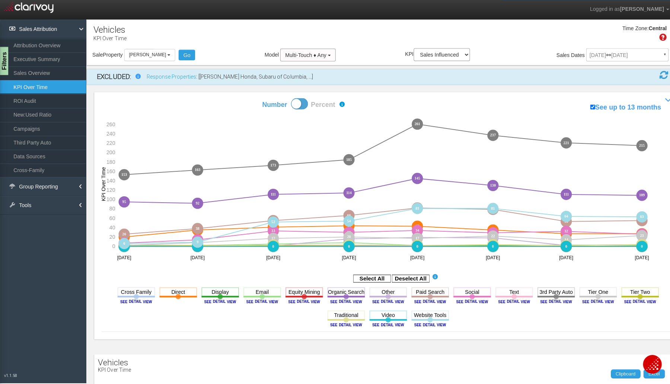
click at [546, 297] on image at bounding box center [551, 299] width 33 height 4
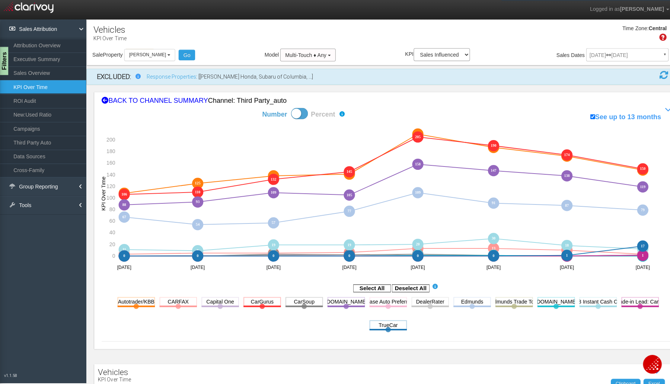
click at [189, 100] on div "BACK TO CHANNEL SUMMARY Channel: third party_auto" at bounding box center [385, 100] width 568 height 10
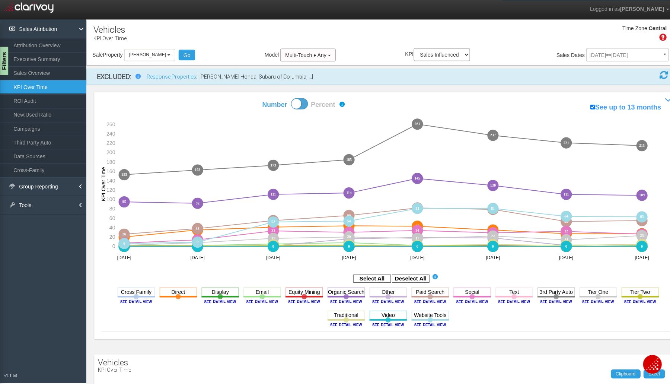
click at [403, 275] on rect at bounding box center [407, 276] width 37 height 7
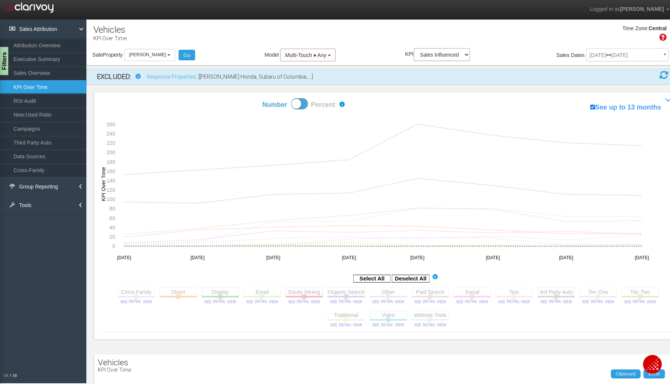
click at [550, 292] on rect at bounding box center [551, 289] width 37 height 9
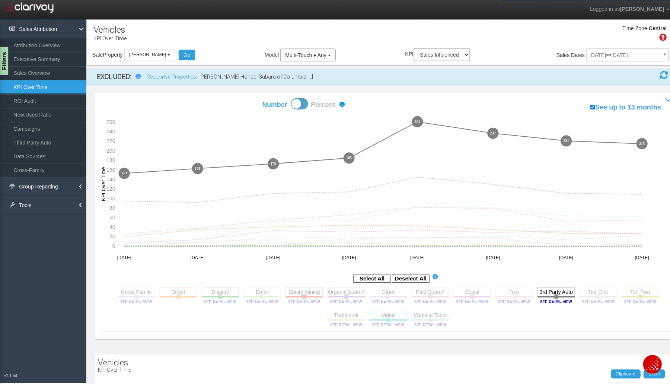
click at [169, 52] on button "[PERSON_NAME]" at bounding box center [148, 55] width 51 height 12
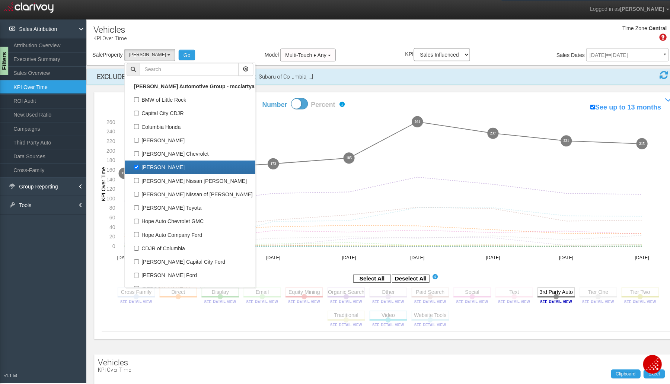
click at [144, 166] on label "[PERSON_NAME]" at bounding box center [188, 166] width 126 height 10
click at [138, 166] on input "[PERSON_NAME]" at bounding box center [135, 165] width 5 height 5
checkbox input "false"
select select
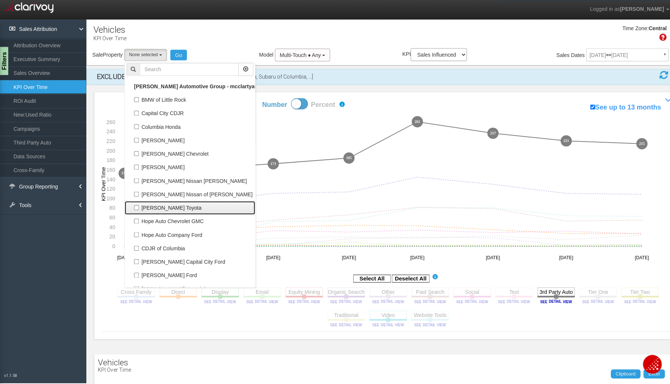
click at [157, 205] on label "[PERSON_NAME] Toyota" at bounding box center [188, 206] width 126 height 10
click at [138, 205] on input "[PERSON_NAME] Toyota" at bounding box center [135, 206] width 5 height 5
checkbox input "true"
select select "object:3852"
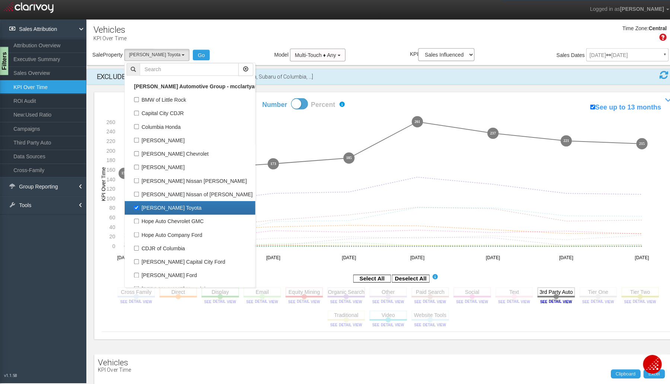
click at [190, 61] on div "Sale Property Loading BMW of Little Rock Capital City CDJR Columbia Honda [PERS…" at bounding box center [377, 56] width 583 height 16
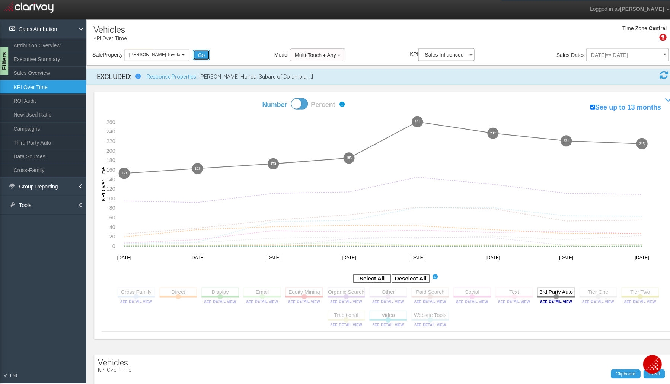
click at [193, 55] on button "Go" at bounding box center [199, 55] width 17 height 10
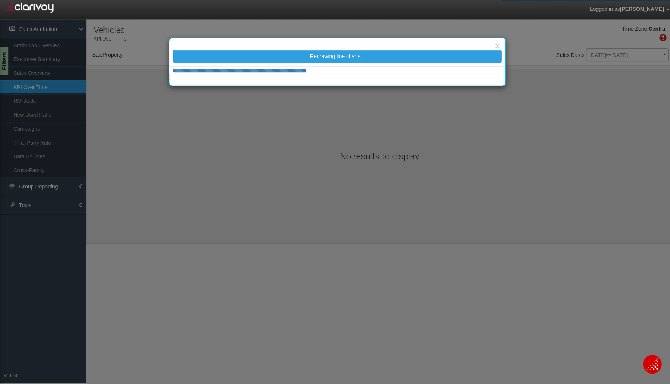
select select "object:4183"
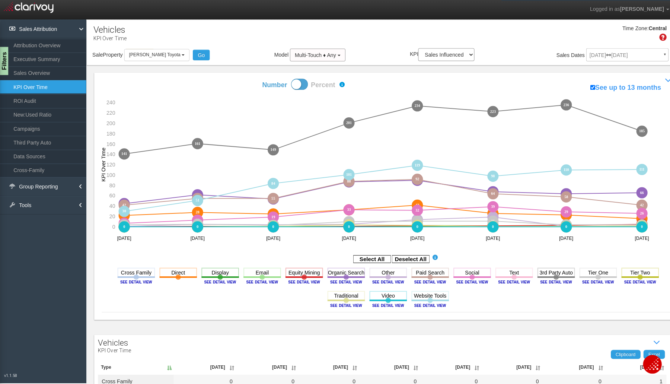
click at [417, 256] on rect at bounding box center [407, 256] width 37 height 7
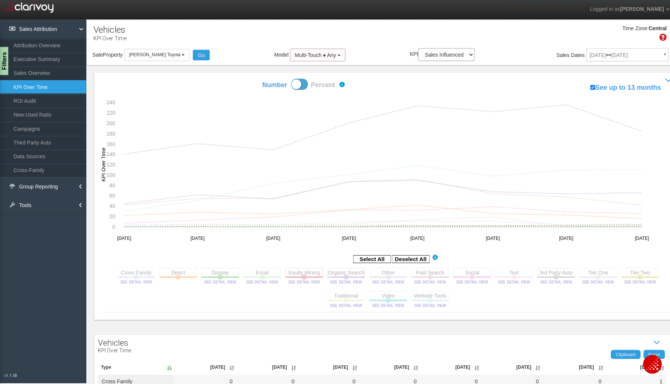
click at [31, 93] on link "ROI Audit" at bounding box center [43, 99] width 86 height 13
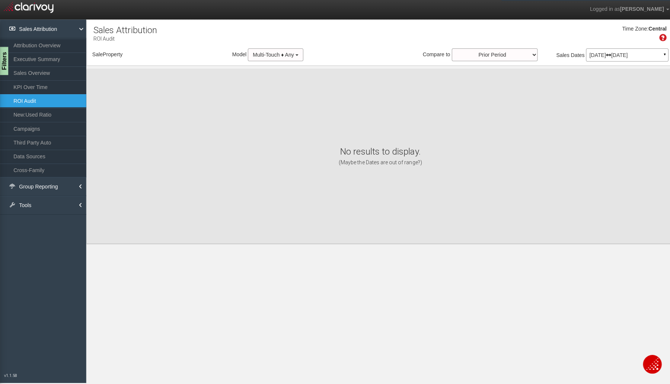
select select "object:4377"
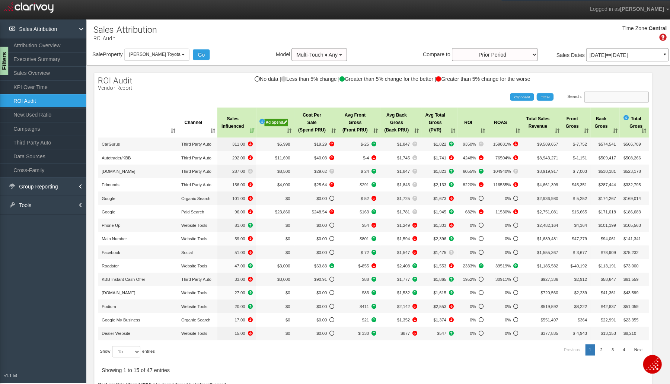
click at [583, 95] on input "Search:" at bounding box center [612, 96] width 64 height 11
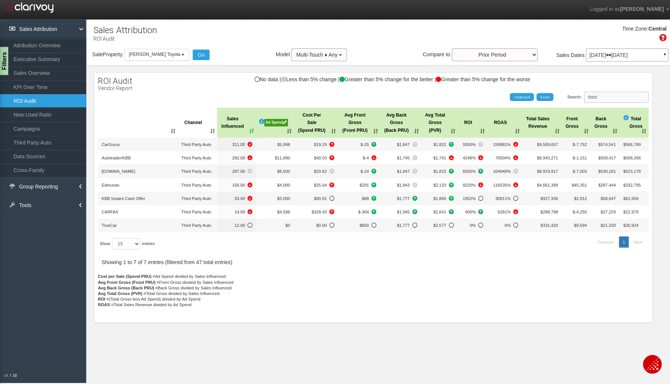
type input "third"
click at [2, 65] on div "Filters" at bounding box center [3, 61] width 9 height 28
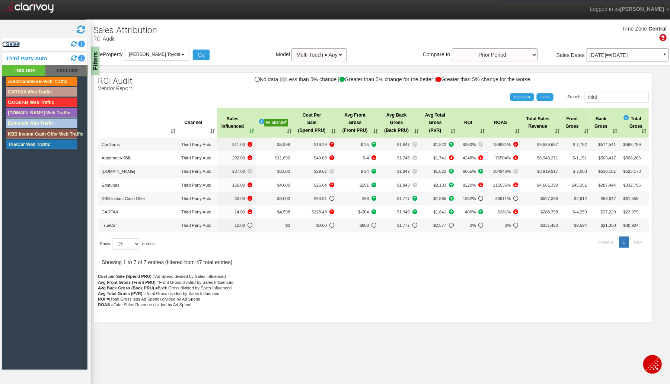
click at [19, 46] on link "Sales" at bounding box center [10, 44] width 17 height 6
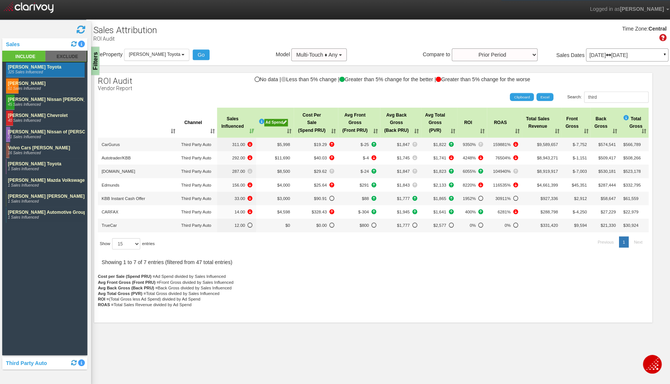
click at [58, 55] on rect at bounding box center [65, 55] width 41 height 11
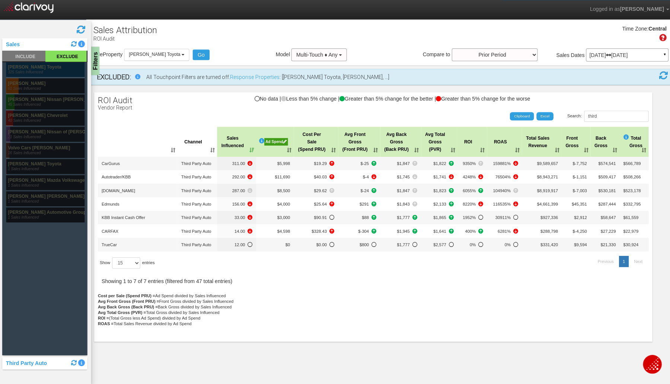
click at [44, 67] on rect at bounding box center [45, 69] width 78 height 15
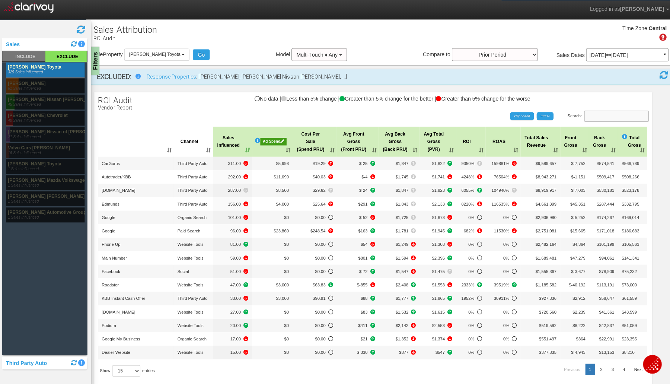
click at [606, 116] on input "Search:" at bounding box center [612, 115] width 64 height 11
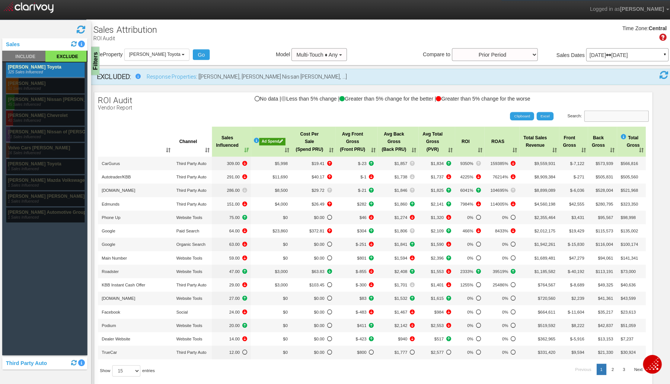
click at [613, 115] on input "Search:" at bounding box center [612, 115] width 64 height 11
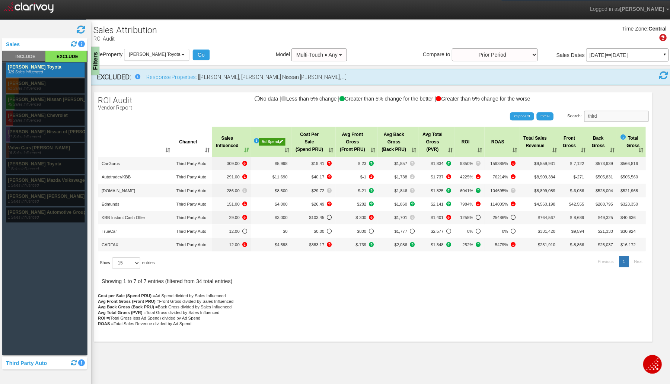
type input "third"
click at [612, 51] on div "[DATE] [DATE] ▼" at bounding box center [623, 54] width 82 height 13
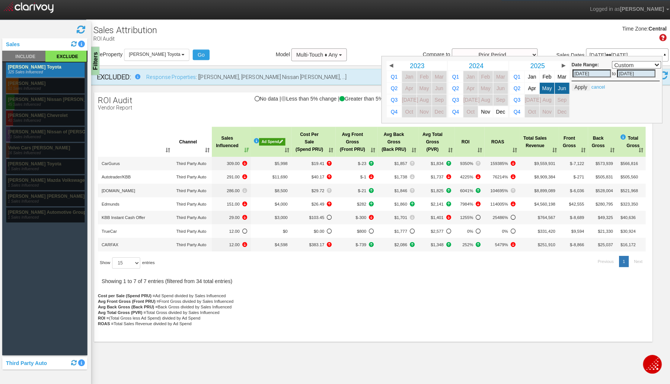
click at [524, 85] on span "Apr" at bounding box center [528, 88] width 8 height 6
select select ","
type input "[DATE]"
click at [554, 85] on span "Jun" at bounding box center [558, 88] width 8 height 6
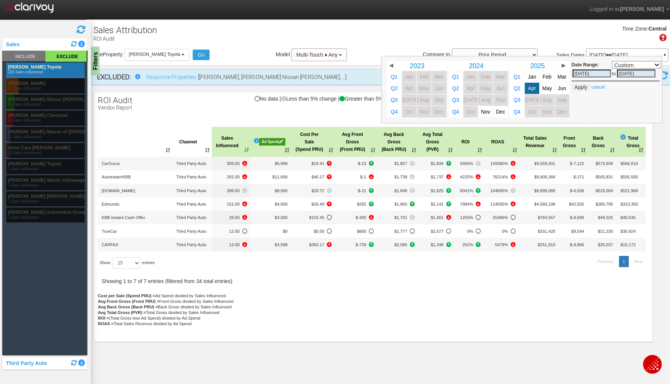
select select ","
type input "[DATE]"
click at [575, 86] on button "Apply" at bounding box center [576, 86] width 18 height 7
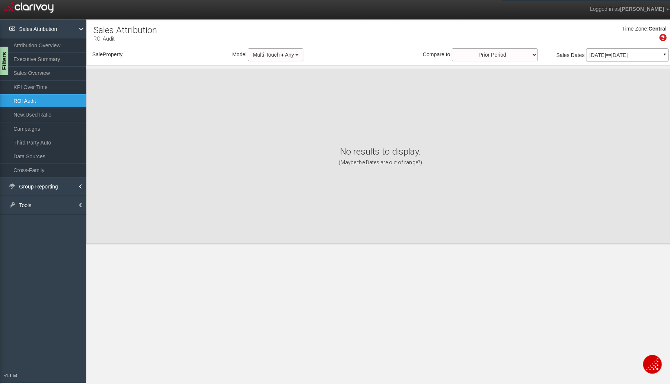
select select "object:4445"
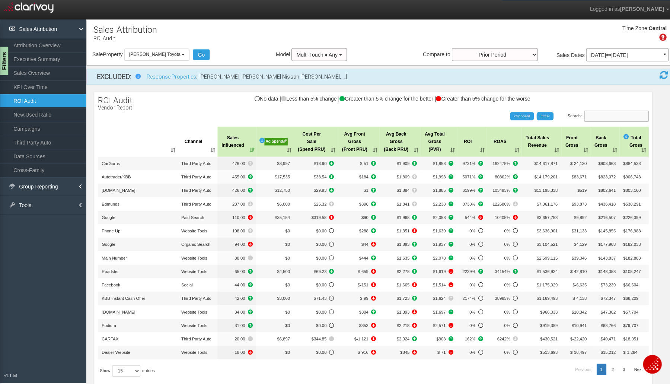
click at [598, 115] on input "Search:" at bounding box center [612, 115] width 64 height 11
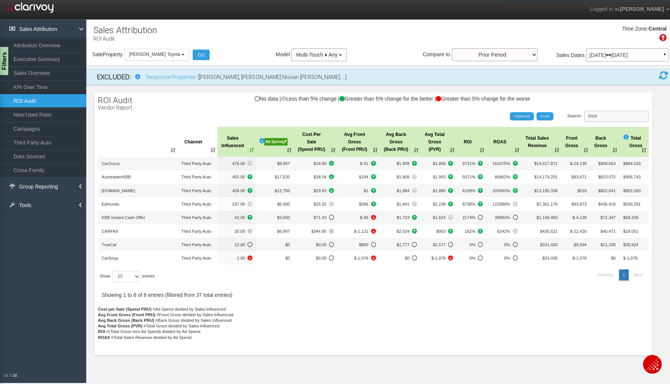
type input "third"
click at [175, 54] on button "[PERSON_NAME] Toyota" at bounding box center [155, 54] width 65 height 12
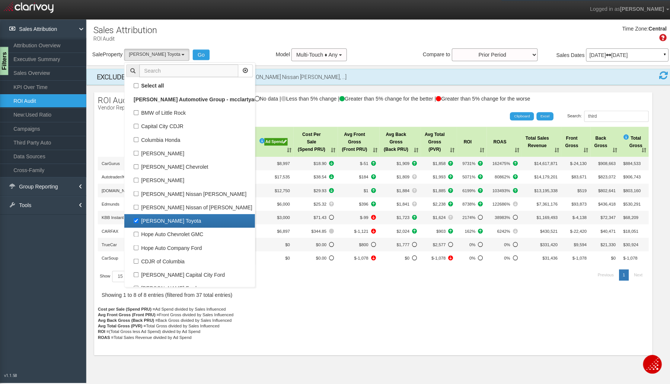
scroll to position [13, 0]
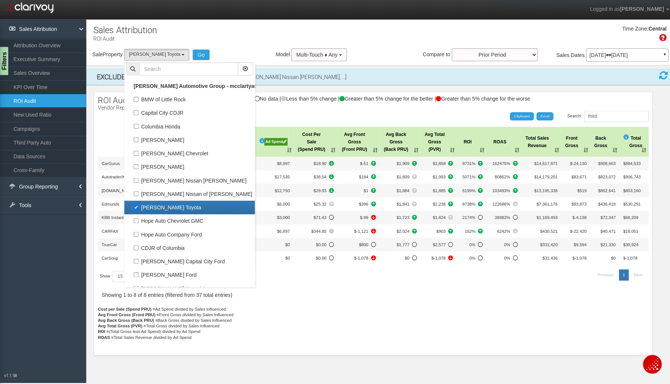
click at [135, 202] on label "[PERSON_NAME] Toyota" at bounding box center [188, 206] width 126 height 10
click at [135, 203] on input "[PERSON_NAME] Toyota" at bounding box center [135, 205] width 5 height 5
checkbox input "false"
select select
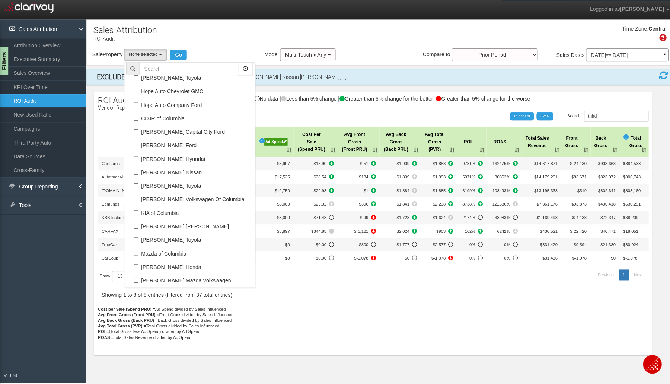
scroll to position [167, 0]
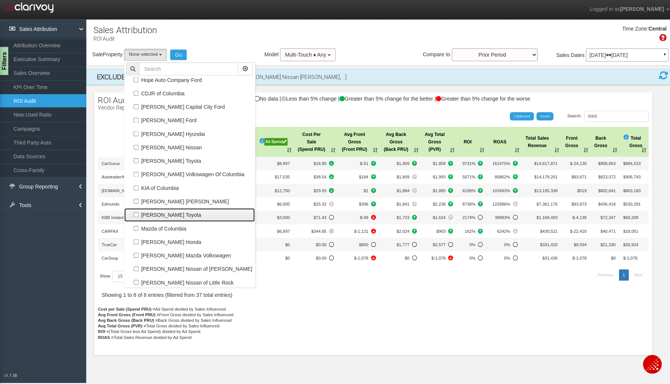
click at [152, 211] on label "[PERSON_NAME] Toyota" at bounding box center [188, 213] width 126 height 10
click at [138, 211] on input "[PERSON_NAME] Toyota" at bounding box center [135, 213] width 5 height 5
checkbox input "true"
select select "object:4457"
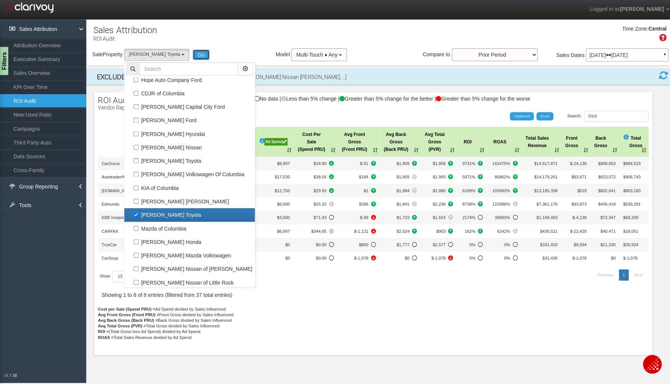
click at [194, 53] on button "Go" at bounding box center [199, 54] width 17 height 10
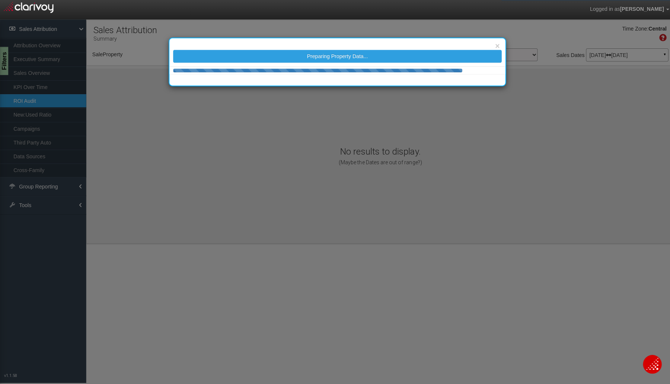
select select "object:4525"
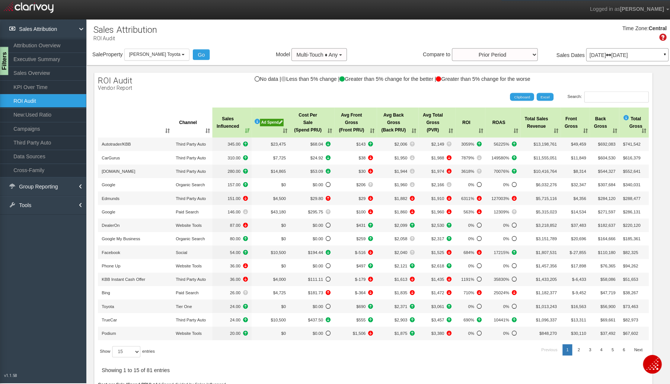
click at [39, 80] on link "KPI Over Time" at bounding box center [43, 86] width 86 height 13
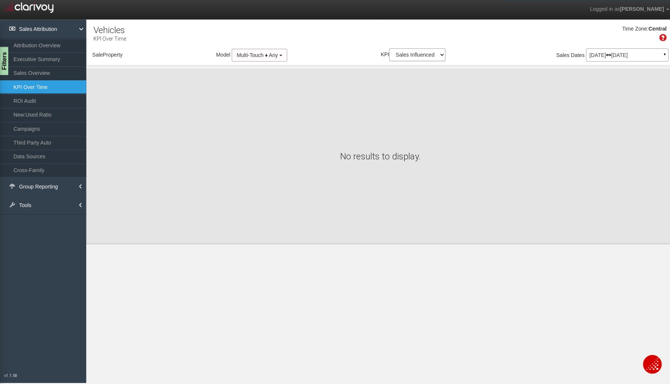
select select "object:4610"
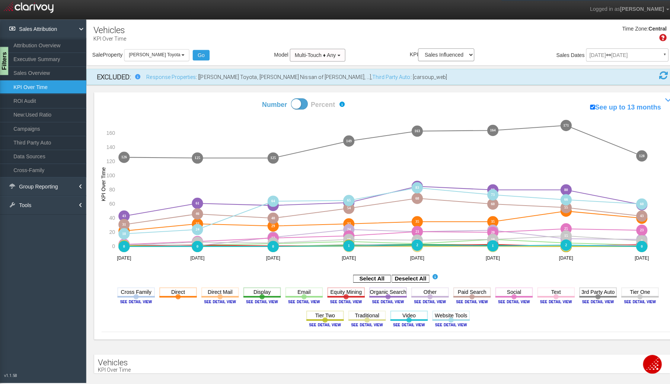
click at [413, 274] on rect at bounding box center [407, 276] width 37 height 7
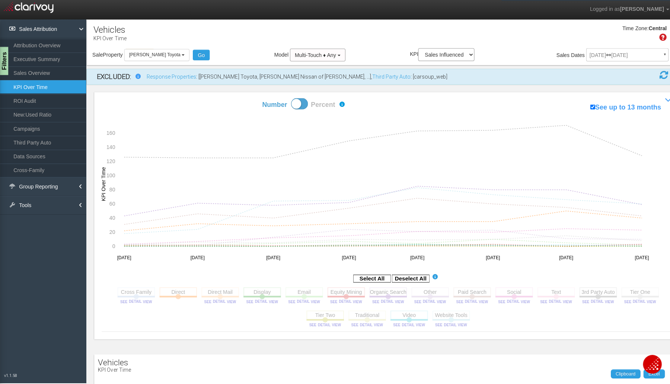
click at [174, 288] on rect at bounding box center [176, 289] width 37 height 9
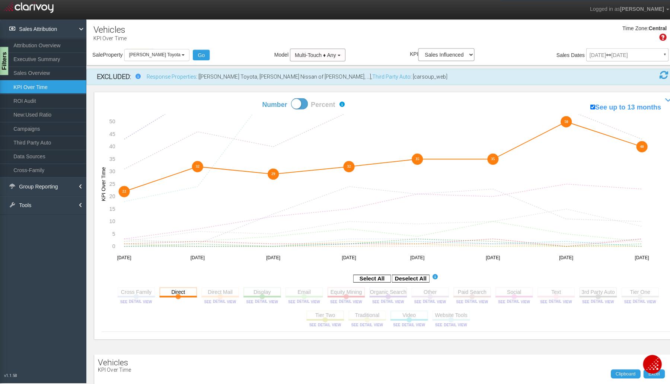
click at [380, 291] on rect at bounding box center [385, 289] width 37 height 9
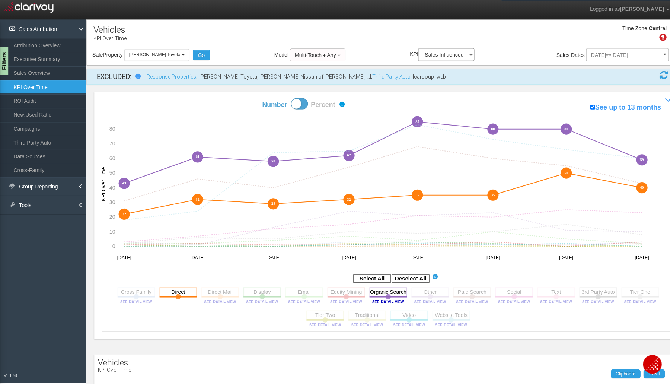
click at [467, 288] on rect at bounding box center [468, 289] width 37 height 9
click at [408, 275] on rect at bounding box center [407, 276] width 37 height 7
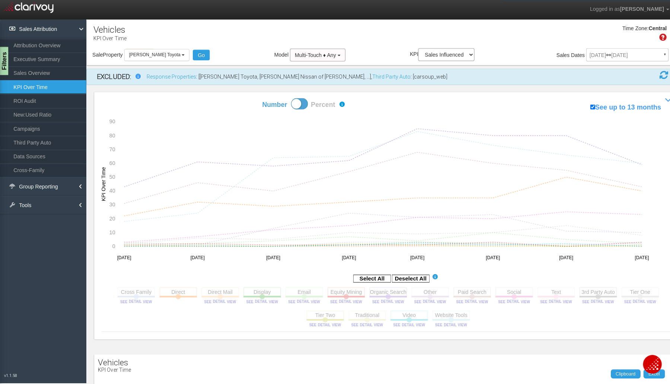
click at [149, 54] on span "[PERSON_NAME] Toyota" at bounding box center [153, 54] width 51 height 5
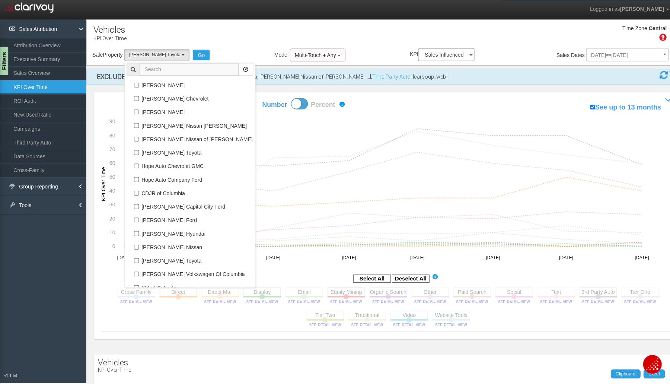
scroll to position [73, 0]
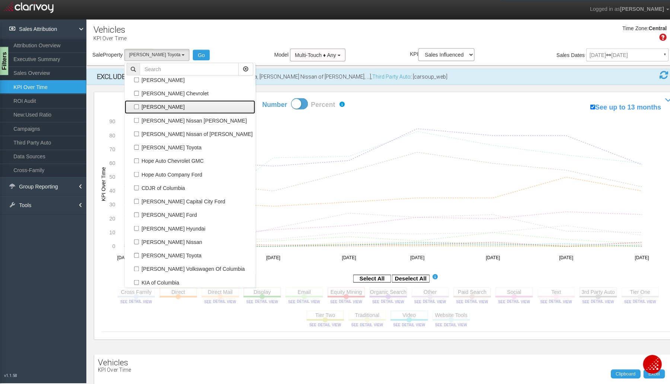
click at [153, 105] on label "[PERSON_NAME]" at bounding box center [188, 107] width 126 height 10
click at [138, 105] on input "[PERSON_NAME]" at bounding box center [135, 106] width 5 height 5
checkbox input "true"
select select "object:4595"
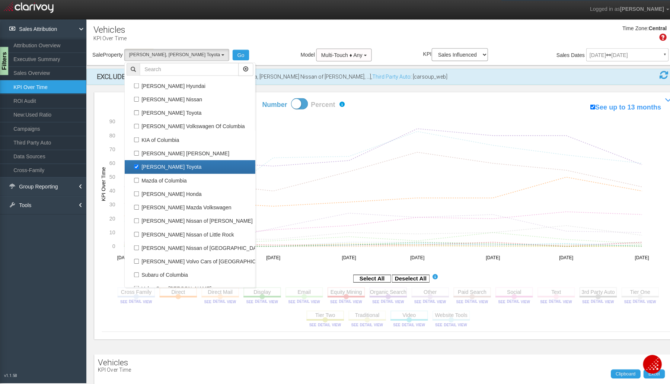
scroll to position [222, 0]
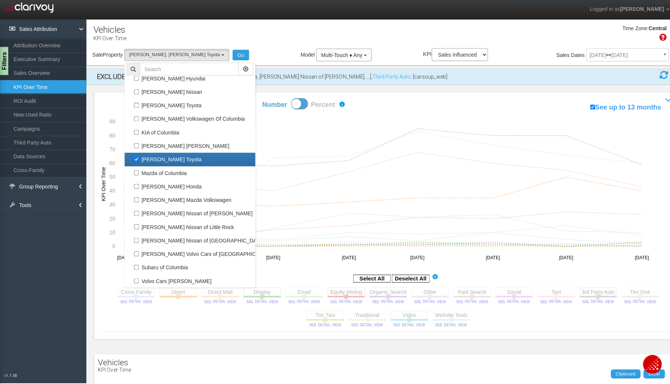
click at [173, 157] on label "[PERSON_NAME] Toyota" at bounding box center [188, 159] width 126 height 10
click at [138, 157] on input "[PERSON_NAME] Toyota" at bounding box center [135, 158] width 5 height 5
checkbox input "false"
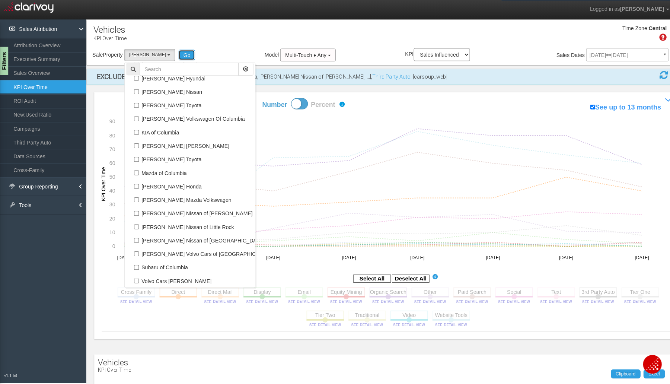
click at [185, 55] on button "Go" at bounding box center [185, 55] width 17 height 10
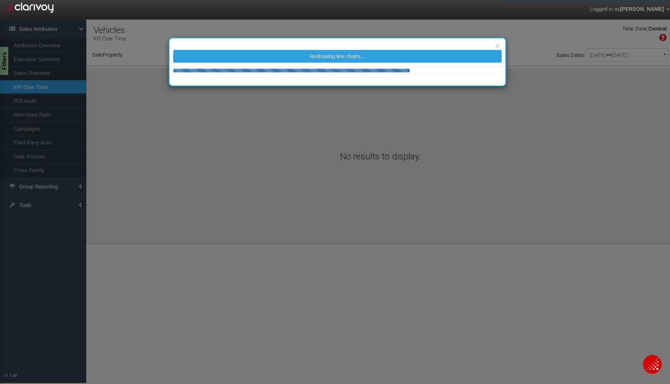
select select "object:4814"
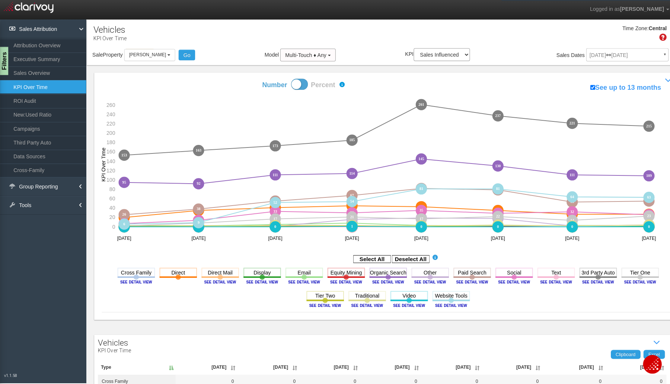
click at [170, 55] on button "[PERSON_NAME]" at bounding box center [148, 55] width 51 height 12
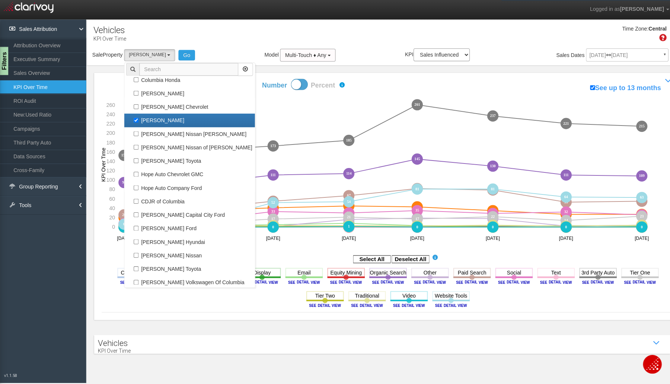
scroll to position [4, 0]
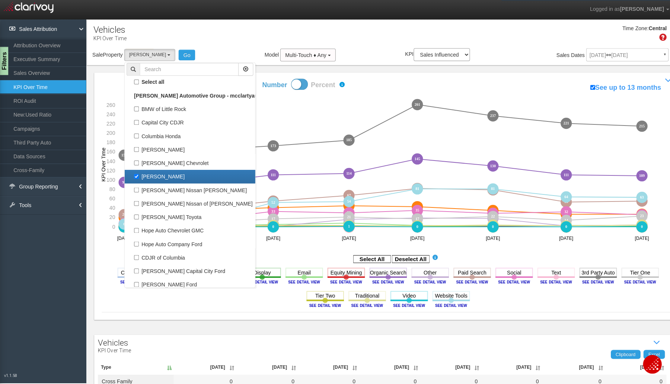
click at [160, 173] on label "[PERSON_NAME]" at bounding box center [188, 175] width 126 height 10
click at [138, 173] on input "[PERSON_NAME]" at bounding box center [135, 175] width 5 height 5
checkbox input "false"
select select
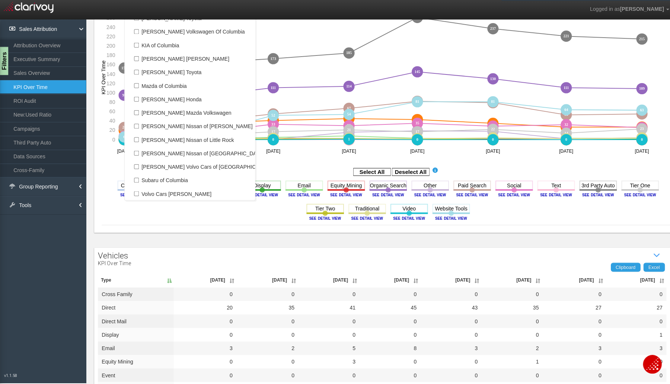
scroll to position [92, 0]
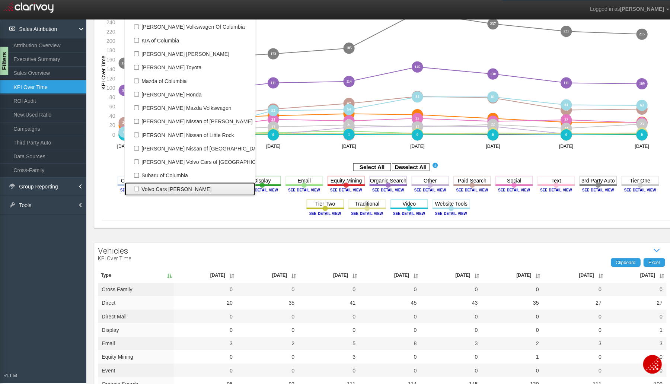
click at [165, 185] on label "Volvo Cars [PERSON_NAME]" at bounding box center [188, 188] width 126 height 10
click at [138, 185] on input "Volvo Cars [PERSON_NAME]" at bounding box center [135, 187] width 5 height 5
checkbox input "true"
select select "object:4838"
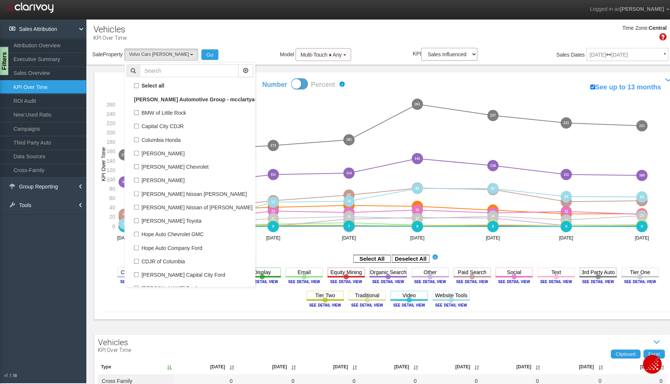
scroll to position [0, 0]
click at [200, 56] on button "Go" at bounding box center [208, 55] width 17 height 10
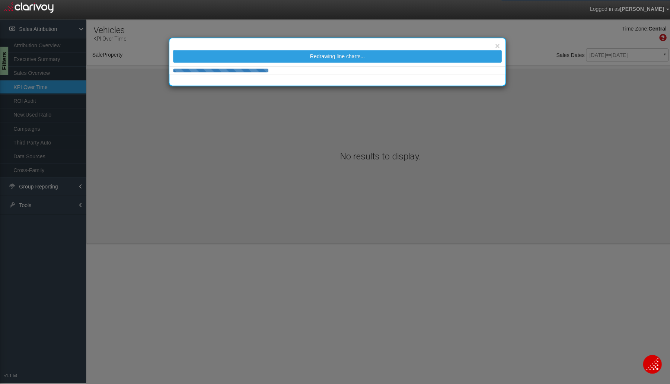
select select "object:5057"
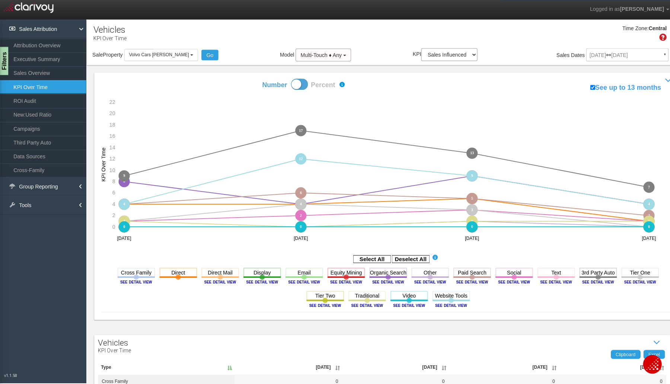
click at [409, 255] on rect at bounding box center [407, 256] width 37 height 7
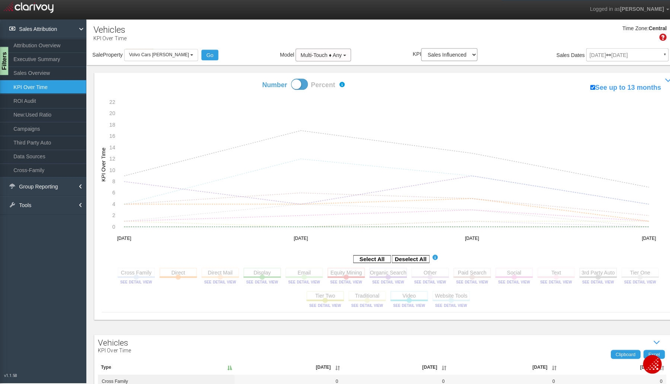
click at [370, 274] on rect at bounding box center [385, 270] width 37 height 9
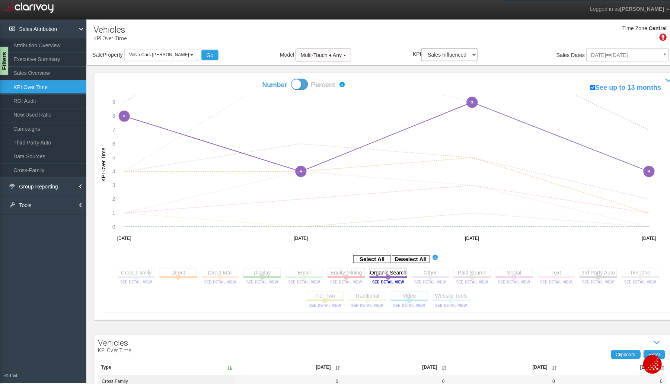
click at [461, 274] on rect at bounding box center [468, 270] width 37 height 9
click at [175, 269] on rect at bounding box center [176, 270] width 37 height 9
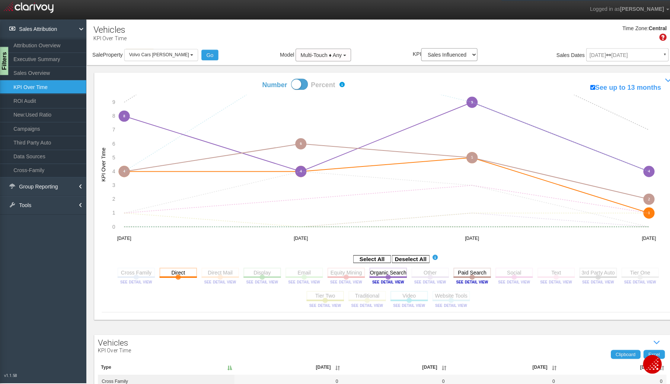
click at [12, 101] on link "ROI Audit" at bounding box center [43, 99] width 86 height 13
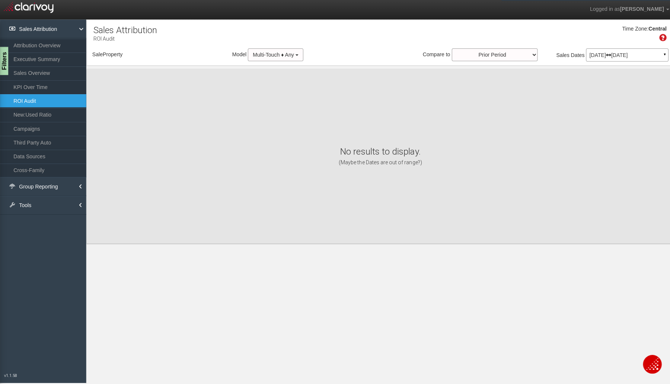
select select "object:5259"
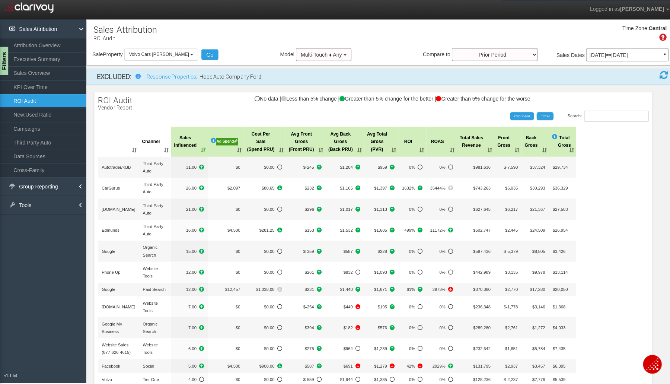
click at [41, 85] on link "KPI Over Time" at bounding box center [43, 86] width 86 height 13
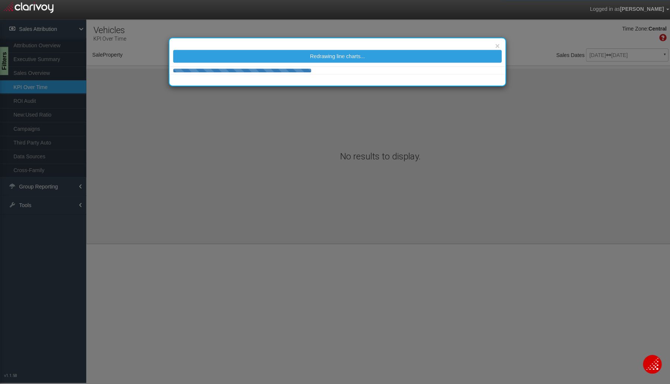
select select "object:5326"
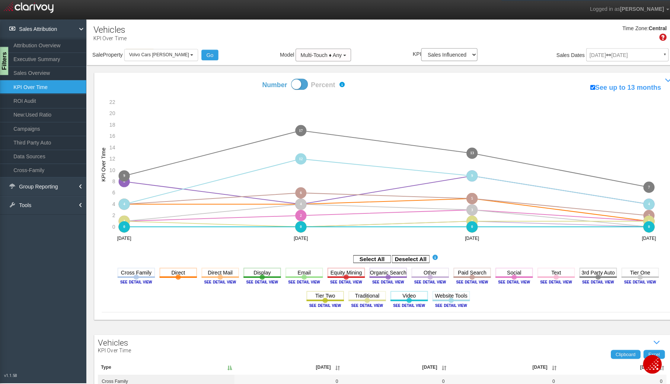
click at [398, 255] on rect at bounding box center [407, 256] width 37 height 7
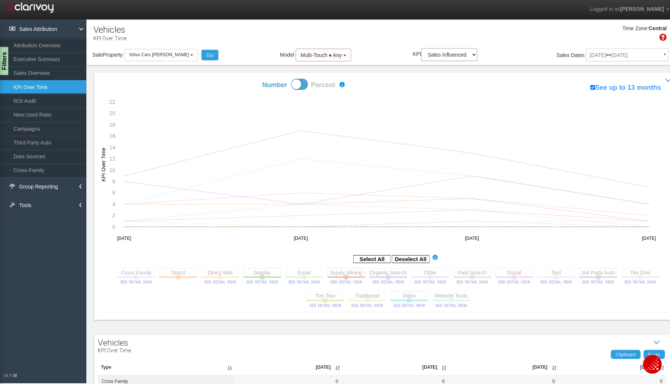
click at [588, 271] on rect at bounding box center [593, 270] width 37 height 9
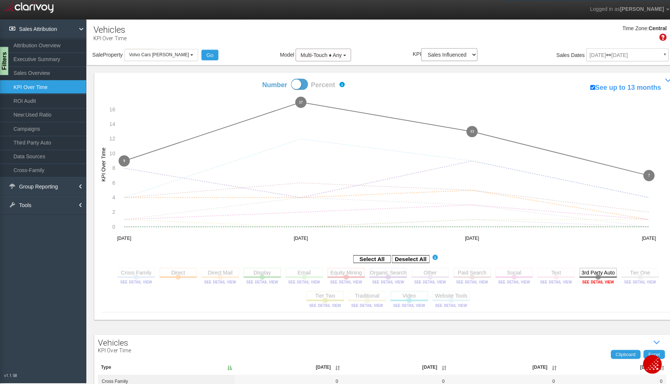
click at [590, 280] on image at bounding box center [593, 280] width 33 height 4
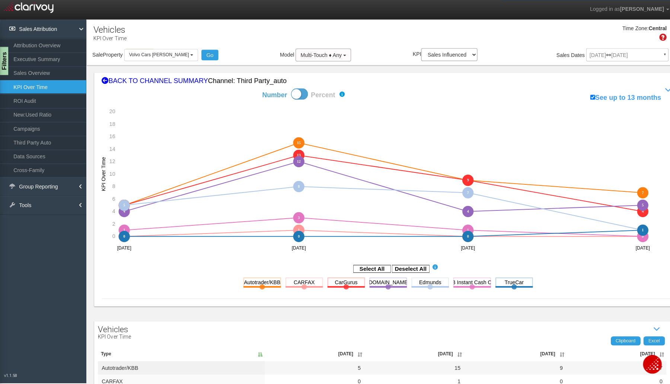
click at [407, 264] on rect at bounding box center [407, 266] width 37 height 7
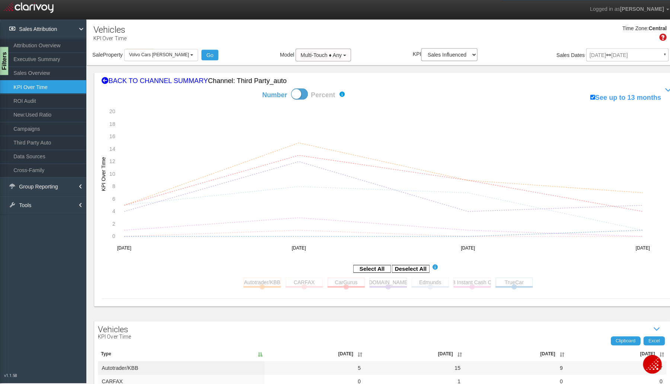
click at [264, 282] on rect at bounding box center [260, 279] width 37 height 9
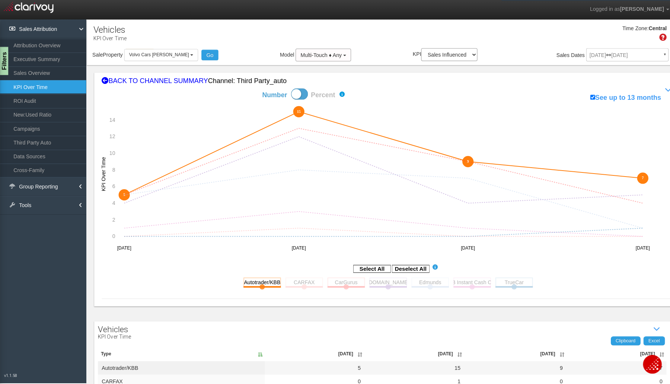
click at [349, 278] on rect at bounding box center [343, 279] width 37 height 9
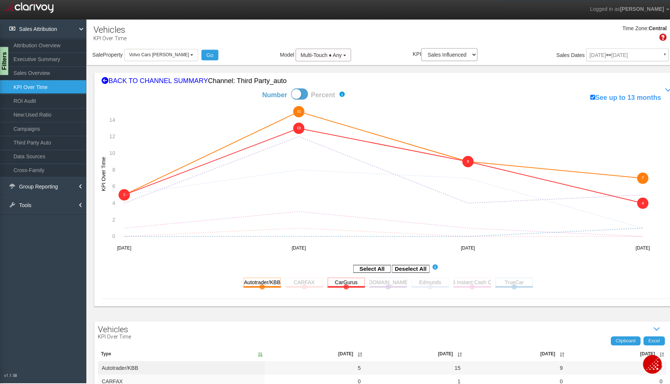
click at [373, 278] on rect at bounding box center [385, 279] width 37 height 9
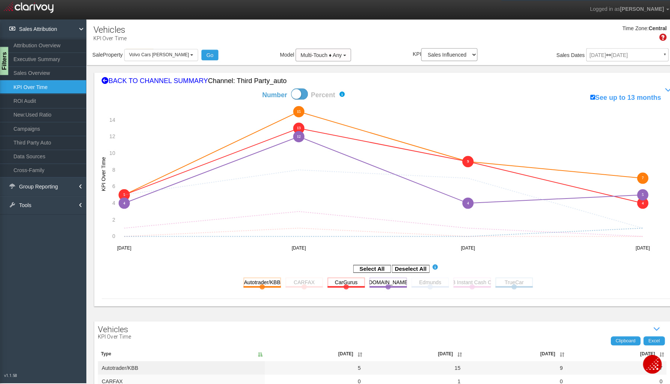
click at [415, 278] on rect at bounding box center [426, 279] width 37 height 9
click at [38, 100] on link "ROI Audit" at bounding box center [43, 99] width 86 height 13
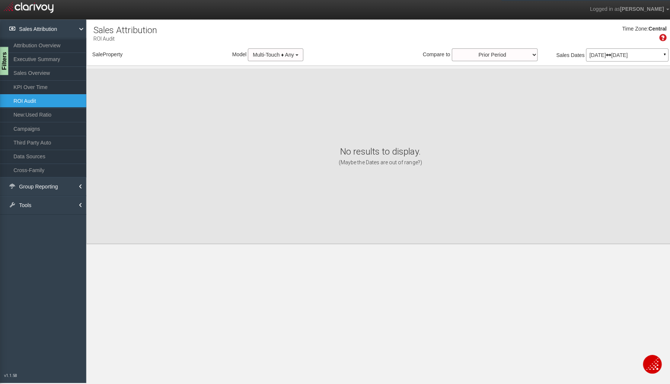
select select "object:5550"
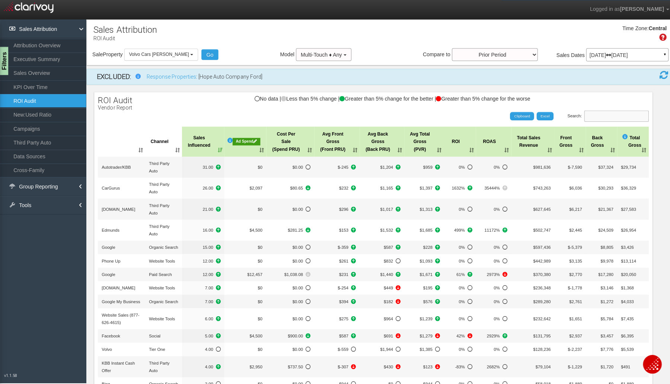
click at [592, 112] on input "Search:" at bounding box center [612, 115] width 64 height 11
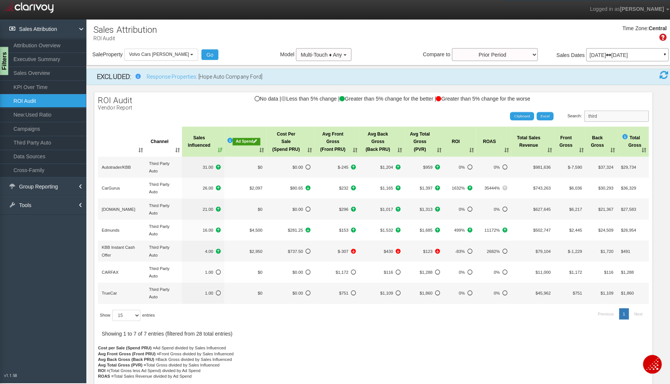
type input "third"
click at [213, 148] on th "Sales Influenced" at bounding box center [202, 141] width 42 height 30
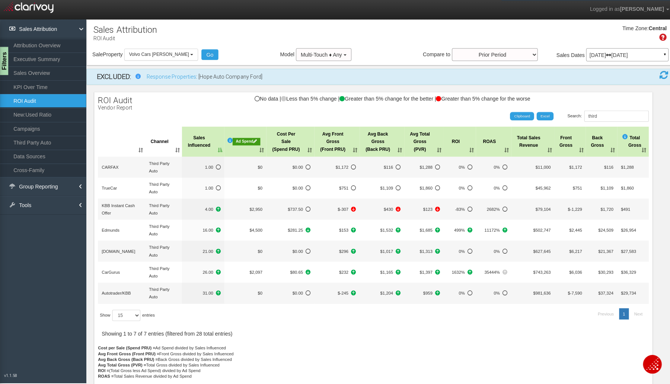
click at [213, 148] on th "Sales Influenced" at bounding box center [202, 141] width 42 height 30
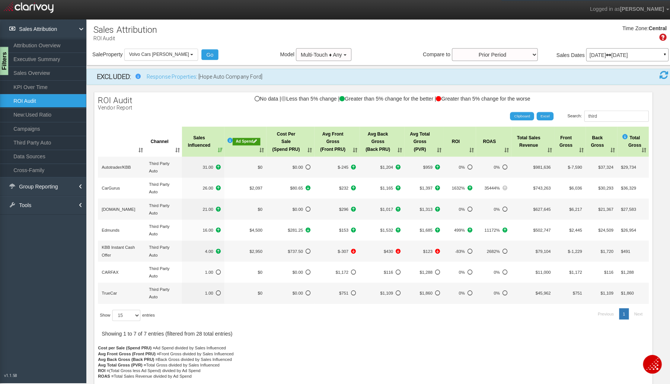
click at [23, 123] on link "Campaigns" at bounding box center [43, 127] width 86 height 13
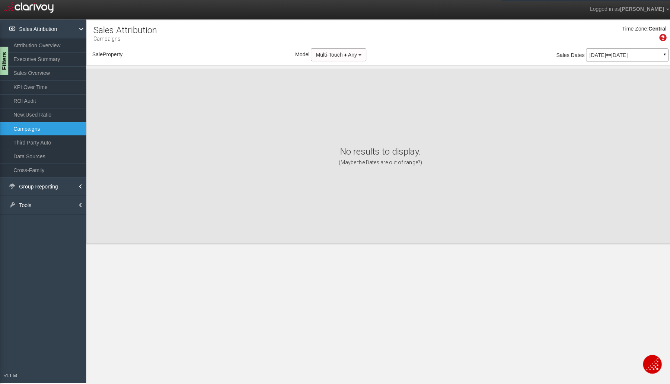
select select "object:5616"
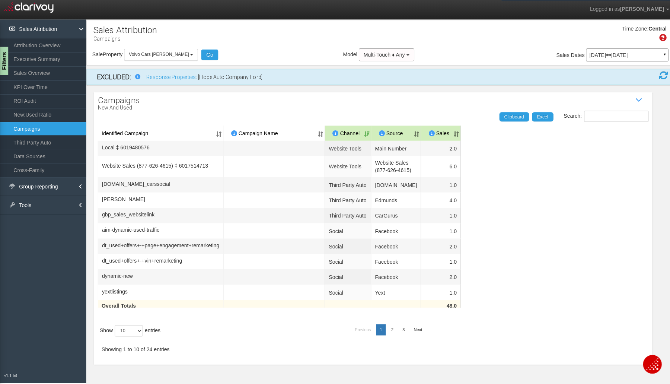
click at [170, 55] on button "Volvo Cars [PERSON_NAME]" at bounding box center [159, 54] width 73 height 12
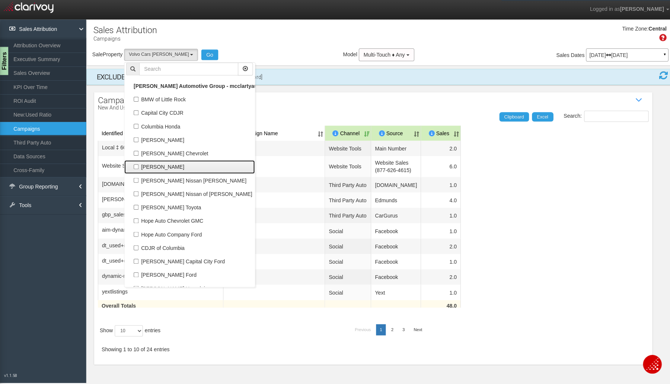
click at [136, 164] on label "[PERSON_NAME]" at bounding box center [188, 166] width 126 height 10
click at [136, 164] on input "[PERSON_NAME]" at bounding box center [135, 165] width 5 height 5
checkbox input "true"
select select "object:5592"
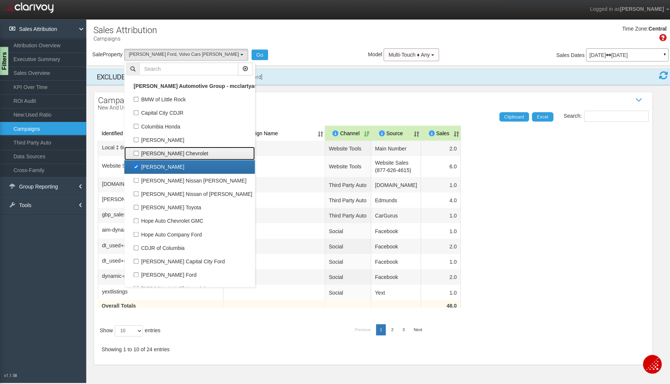
click at [136, 150] on label "[PERSON_NAME] Chevrolet" at bounding box center [188, 152] width 126 height 10
click at [136, 150] on input "[PERSON_NAME] Chevrolet" at bounding box center [135, 152] width 5 height 5
checkbox input "true"
select select "object:5591"
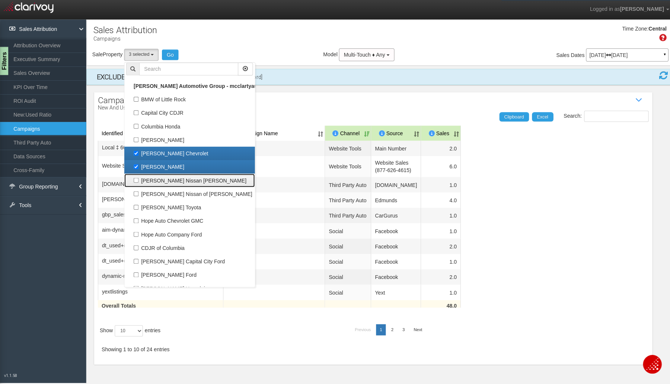
drag, startPoint x: 135, startPoint y: 177, endPoint x: 140, endPoint y: 198, distance: 21.5
click at [135, 178] on label "[PERSON_NAME] Nissan [PERSON_NAME]" at bounding box center [188, 179] width 126 height 10
click at [135, 178] on input "[PERSON_NAME] Nissan [PERSON_NAME]" at bounding box center [135, 178] width 5 height 5
checkbox input "true"
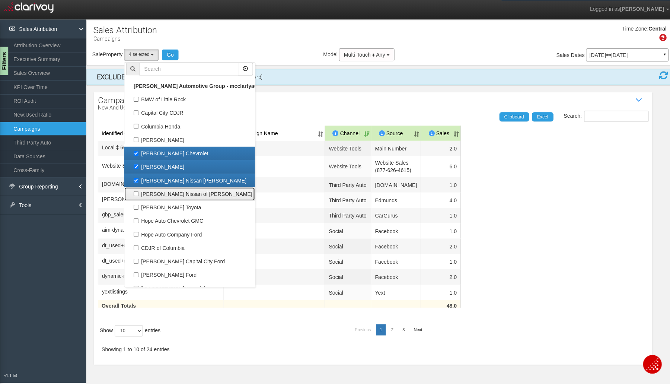
click at [138, 190] on label "[PERSON_NAME] Nissan of [PERSON_NAME]" at bounding box center [188, 193] width 126 height 10
click at [138, 190] on input "[PERSON_NAME] Nissan of [PERSON_NAME]" at bounding box center [135, 192] width 5 height 5
checkbox input "true"
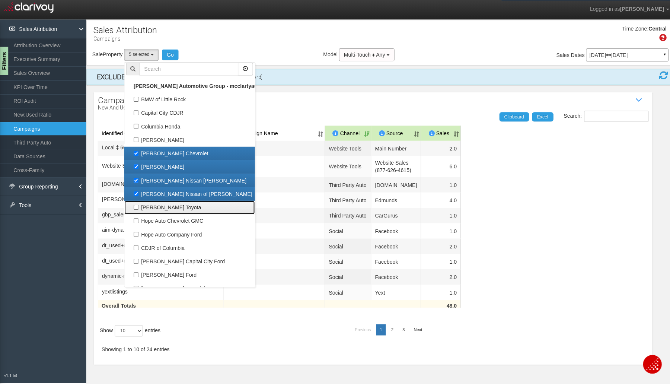
click at [138, 205] on label "[PERSON_NAME] Toyota" at bounding box center [188, 206] width 126 height 10
click at [138, 205] on input "[PERSON_NAME] Toyota" at bounding box center [135, 205] width 5 height 5
checkbox input "true"
click at [176, 53] on button "Go" at bounding box center [169, 54] width 17 height 10
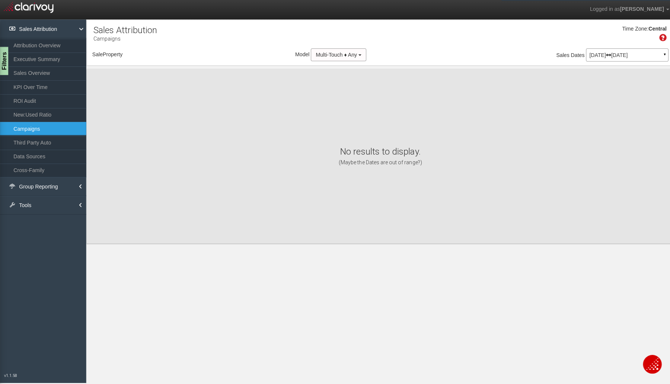
select select "object:5675"
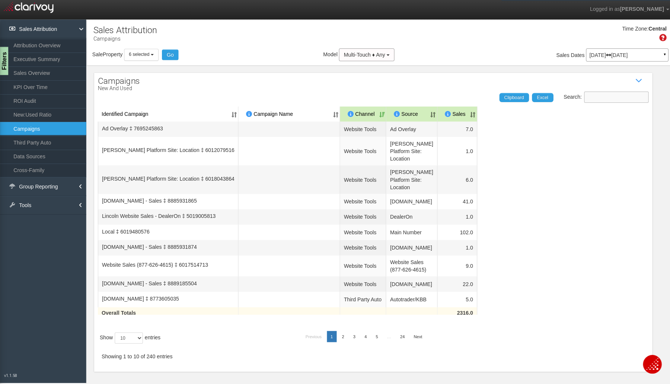
click at [616, 98] on input "Search:" at bounding box center [612, 96] width 64 height 11
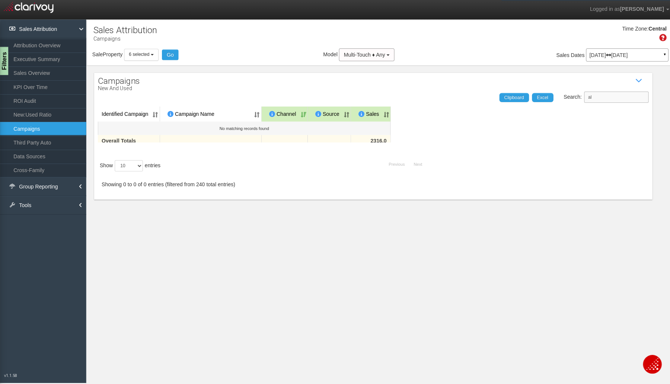
type input "a"
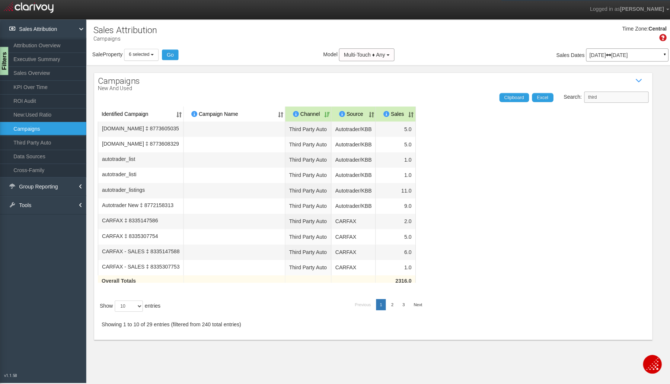
scroll to position [5, 0]
type input "third"
click at [140, 309] on select "10 25 50 100" at bounding box center [128, 303] width 28 height 11
select select "50"
click at [115, 309] on select "10 25 50 100" at bounding box center [128, 303] width 28 height 11
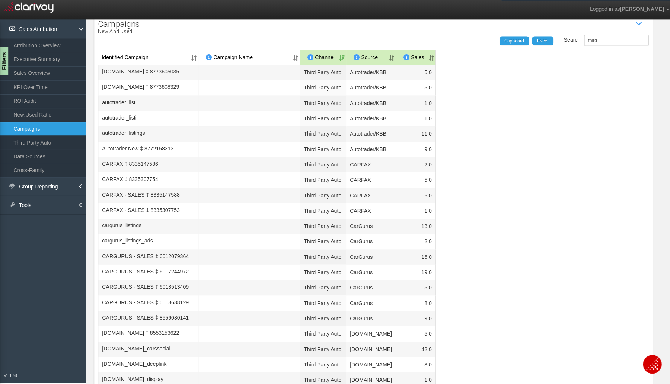
scroll to position [51, 0]
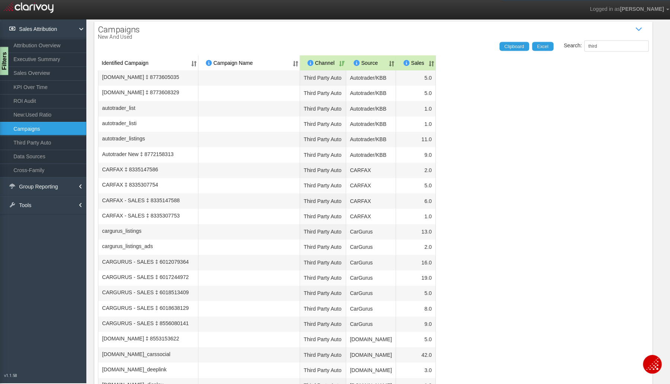
click at [426, 64] on th "Sales" at bounding box center [412, 62] width 39 height 15
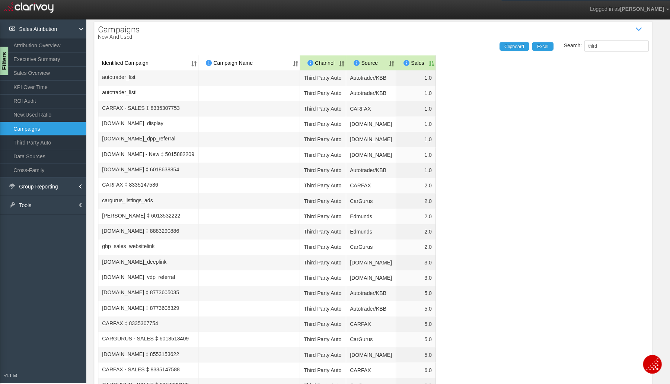
click at [426, 64] on th "Sales" at bounding box center [412, 62] width 39 height 15
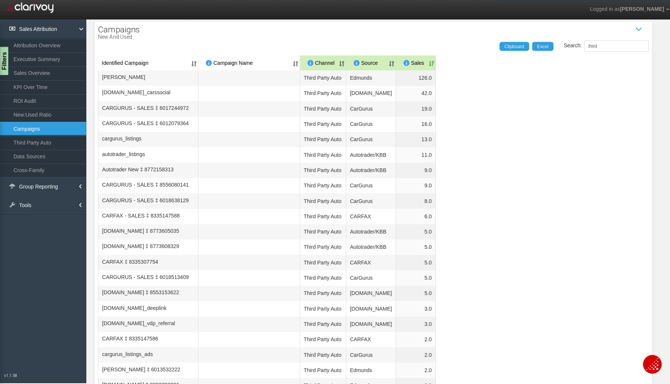
click at [426, 64] on th "Sales" at bounding box center [412, 62] width 39 height 15
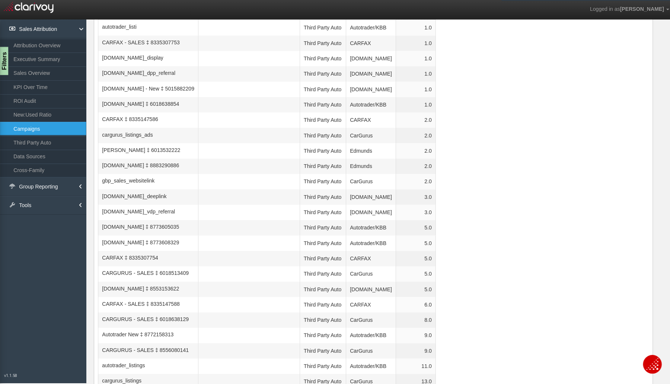
scroll to position [0, 0]
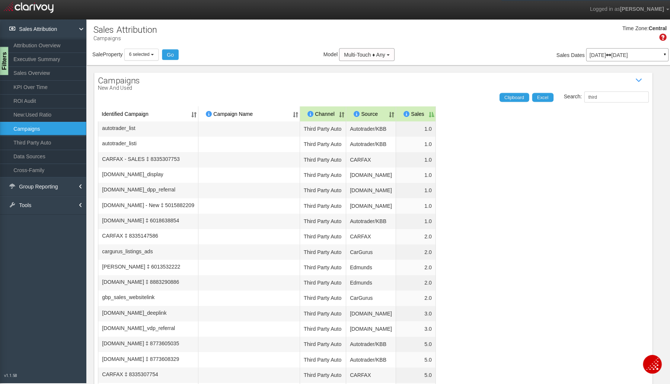
click at [150, 55] on button "6 selected" at bounding box center [140, 54] width 34 height 12
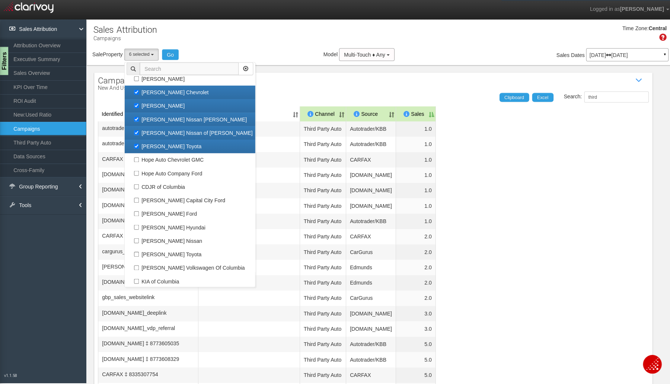
scroll to position [75, 0]
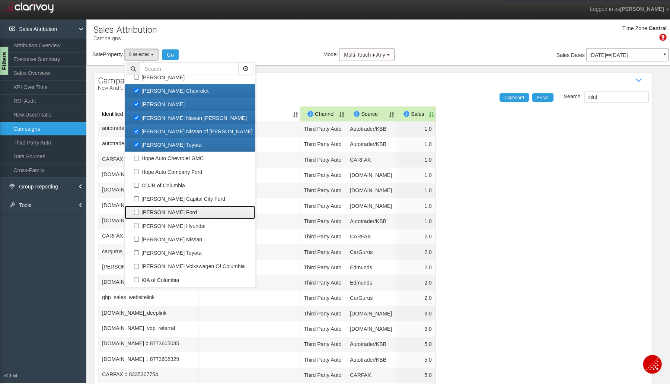
click at [166, 207] on label "[PERSON_NAME] Ford" at bounding box center [188, 211] width 126 height 10
click at [138, 208] on input "[PERSON_NAME] Ford" at bounding box center [135, 210] width 5 height 5
checkbox input "true"
click at [137, 85] on link "[PERSON_NAME] Chevrolet" at bounding box center [189, 90] width 130 height 13
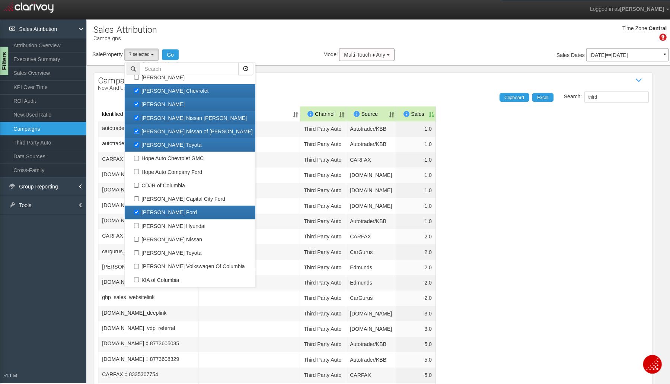
click at [147, 103] on label "[PERSON_NAME]" at bounding box center [188, 104] width 126 height 10
click at [138, 103] on input "[PERSON_NAME]" at bounding box center [135, 103] width 5 height 5
checkbox input "false"
click at [147, 92] on label "[PERSON_NAME] Chevrolet" at bounding box center [188, 91] width 126 height 10
click at [138, 92] on input "[PERSON_NAME] Chevrolet" at bounding box center [135, 90] width 5 height 5
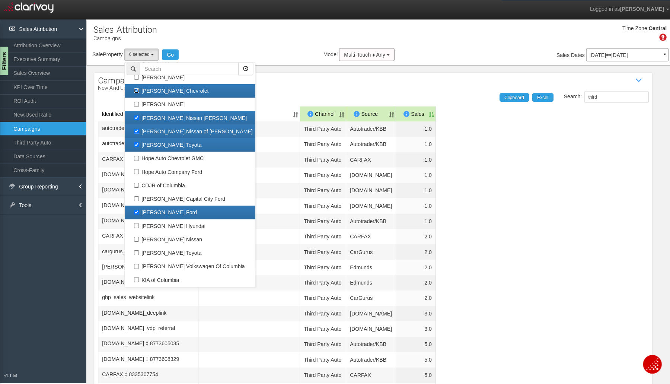
checkbox input "false"
select select "object:5677"
click at [159, 114] on label "[PERSON_NAME] Nissan [PERSON_NAME]" at bounding box center [188, 117] width 126 height 10
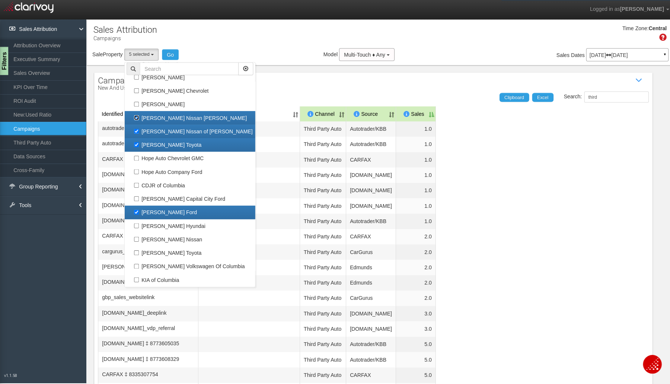
click at [138, 115] on input "[PERSON_NAME] Nissan [PERSON_NAME]" at bounding box center [135, 117] width 5 height 5
checkbox input "false"
select select "object:5678"
click at [159, 128] on label "[PERSON_NAME] Nissan of [PERSON_NAME]" at bounding box center [188, 131] width 126 height 10
click at [138, 128] on input "[PERSON_NAME] Nissan of [PERSON_NAME]" at bounding box center [135, 130] width 5 height 5
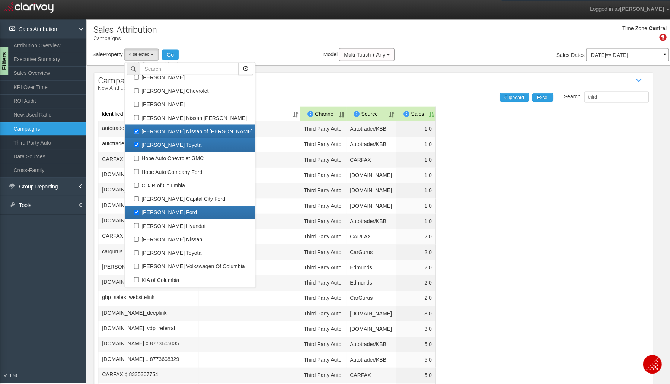
checkbox input "false"
select select "object:5679"
click at [156, 140] on label "[PERSON_NAME] Toyota" at bounding box center [188, 144] width 126 height 10
click at [138, 141] on input "[PERSON_NAME] Toyota" at bounding box center [135, 143] width 5 height 5
checkbox input "false"
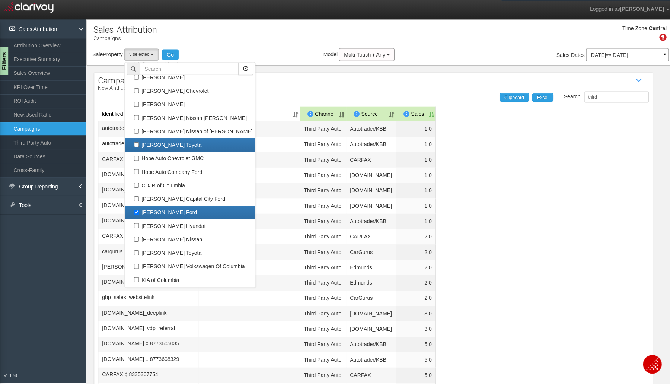
select select "object:5684"
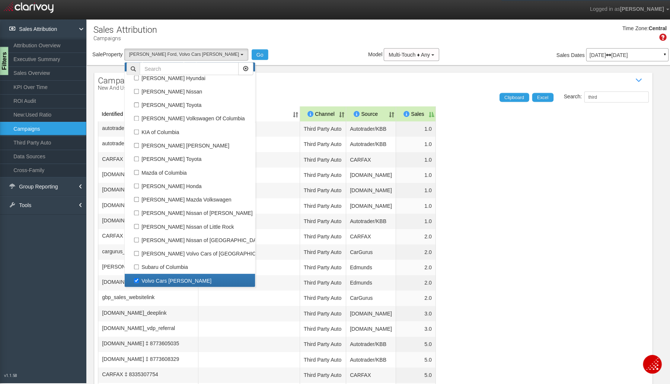
scroll to position [13, 0]
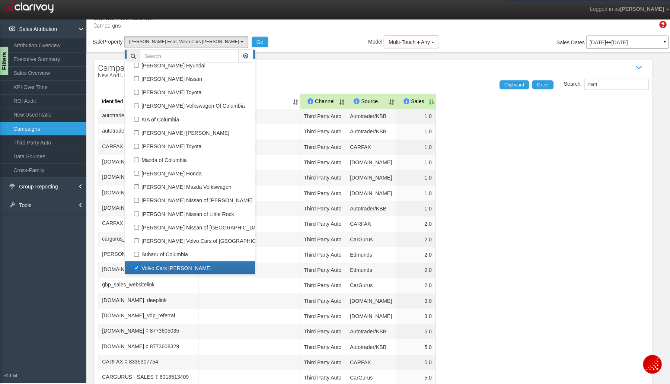
click at [159, 261] on label "Volvo Cars [PERSON_NAME]" at bounding box center [188, 266] width 126 height 10
click at [138, 264] on input "Volvo Cars [PERSON_NAME]" at bounding box center [135, 266] width 5 height 5
checkbox input "false"
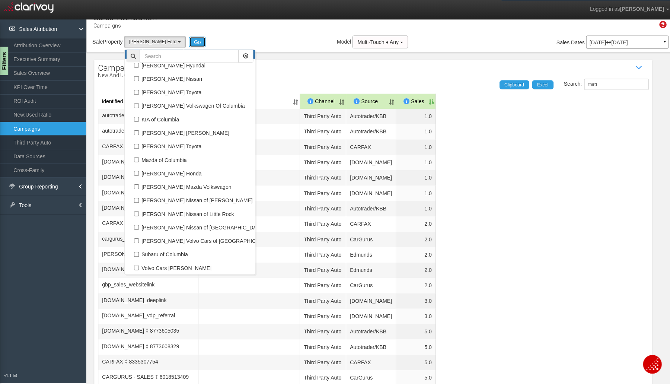
click at [188, 40] on button "Go" at bounding box center [196, 41] width 17 height 10
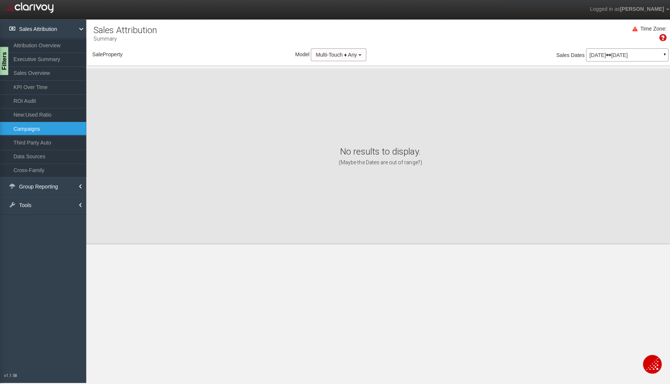
scroll to position [0, 0]
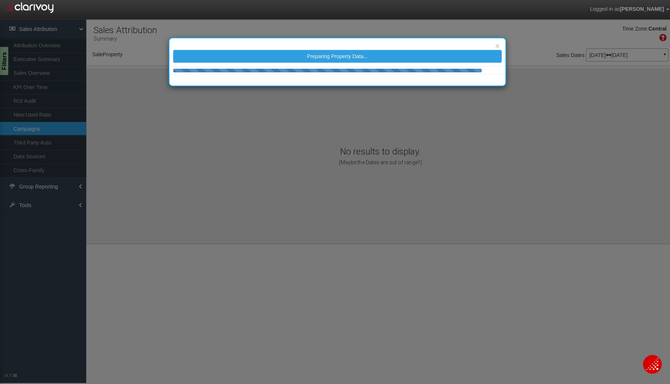
select select "object:5750"
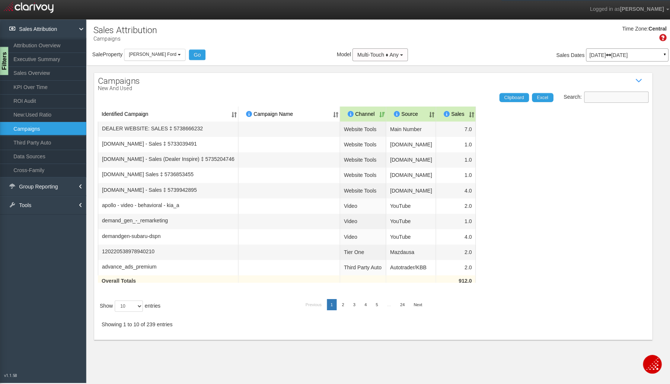
click at [599, 95] on input "Search:" at bounding box center [612, 96] width 64 height 11
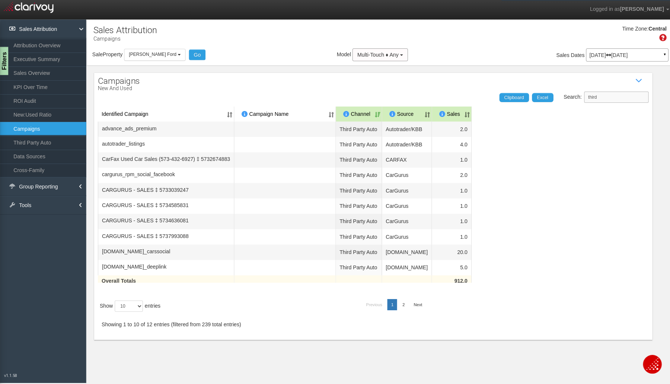
type input "third"
click at [139, 309] on select "10 25 50 100" at bounding box center [128, 303] width 28 height 11
select select "50"
click at [115, 309] on select "10 25 50 100" at bounding box center [128, 303] width 28 height 11
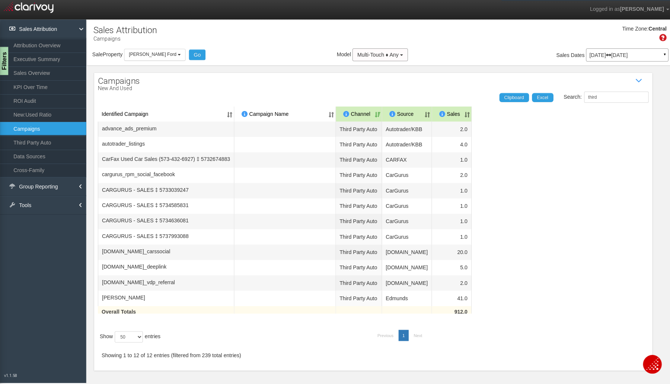
click at [468, 111] on th "Sales" at bounding box center [448, 113] width 39 height 15
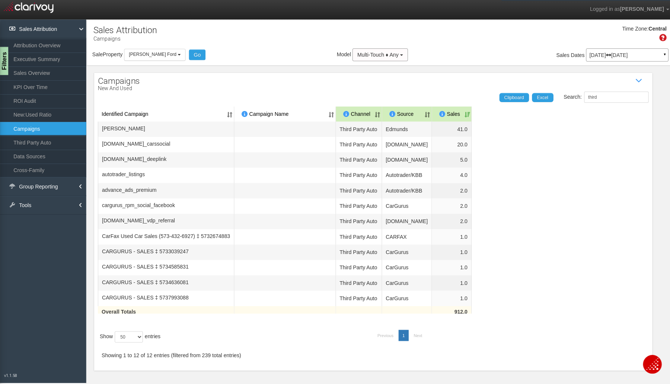
click at [168, 51] on button "[PERSON_NAME] Ford" at bounding box center [153, 54] width 61 height 12
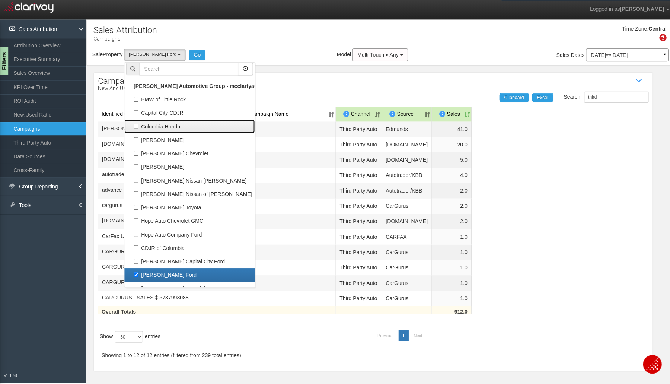
click at [154, 128] on label "Columbia Honda" at bounding box center [188, 126] width 126 height 10
click at [138, 128] on input "Columbia Honda" at bounding box center [135, 125] width 5 height 5
checkbox input "true"
select select "object:5739"
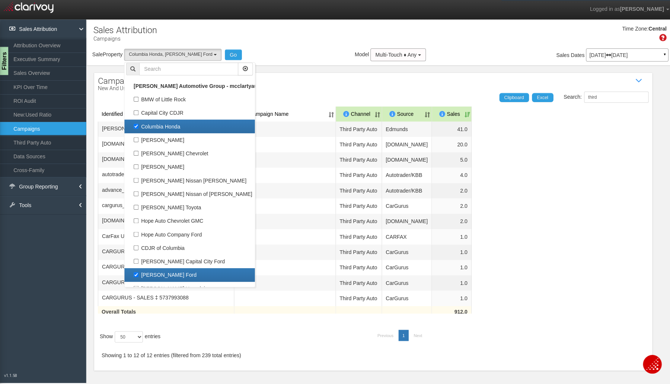
scroll to position [90, 0]
click at [226, 57] on button "Go" at bounding box center [231, 54] width 17 height 10
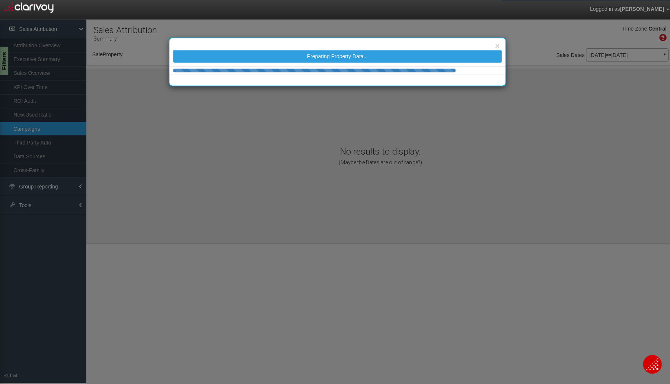
select select "object:5823"
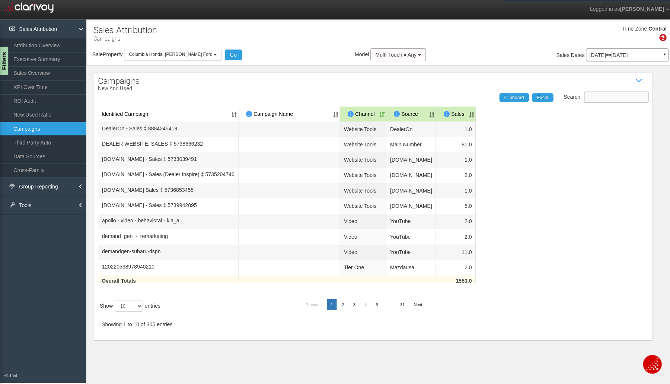
click at [602, 94] on input "Search:" at bounding box center [612, 96] width 64 height 11
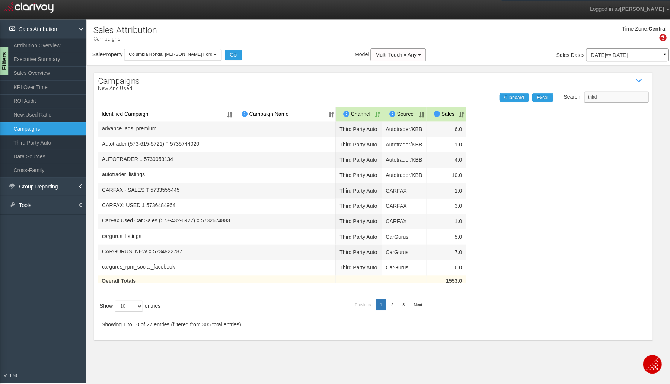
scroll to position [5, 0]
type input "third"
click at [142, 309] on select "10 25 50 100" at bounding box center [128, 303] width 28 height 11
select select "50"
click at [115, 309] on select "10 25 50 100" at bounding box center [128, 303] width 28 height 11
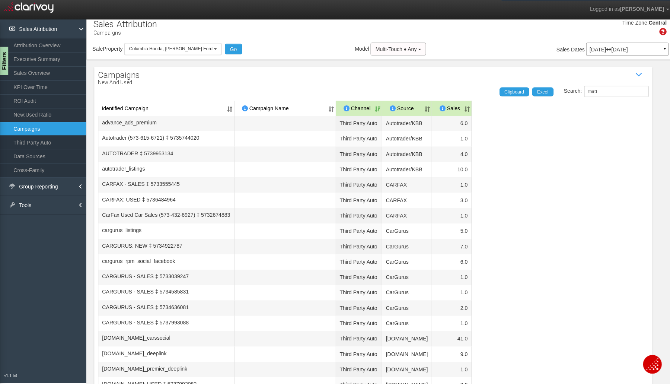
scroll to position [0, 0]
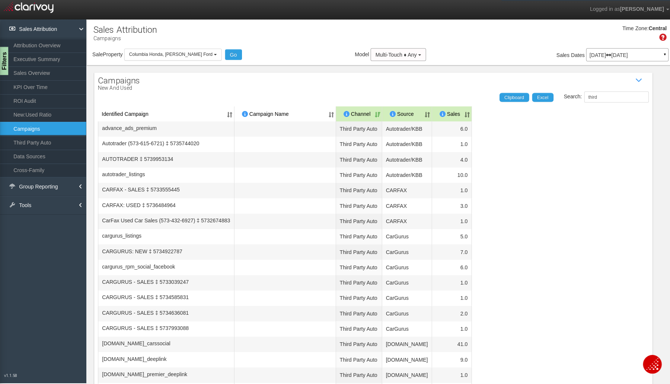
click at [198, 58] on button "Columbia Honda, [PERSON_NAME] Ford" at bounding box center [171, 54] width 97 height 12
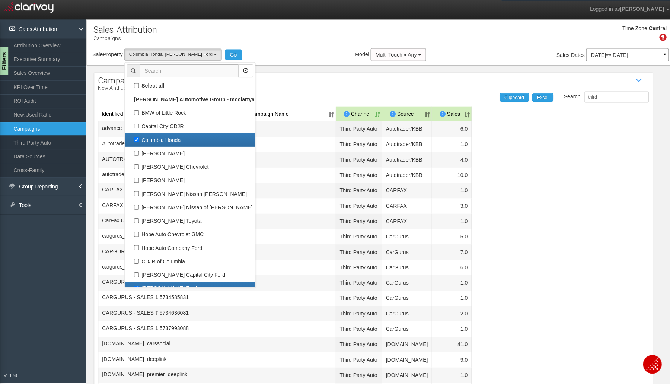
scroll to position [13, 0]
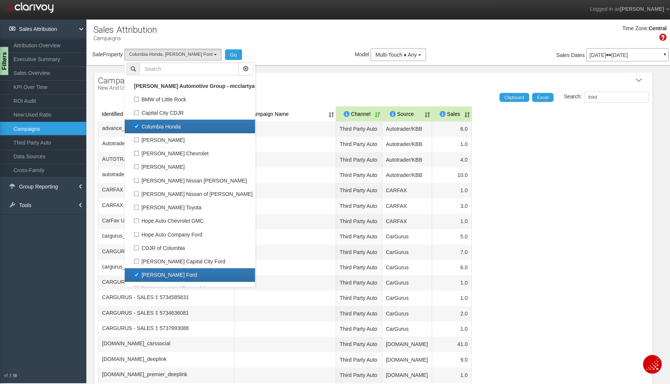
click at [134, 125] on label "Columbia Honda" at bounding box center [188, 126] width 126 height 10
click at [134, 125] on input "Columbia Honda" at bounding box center [135, 125] width 5 height 5
checkbox input "false"
select select "object:5834"
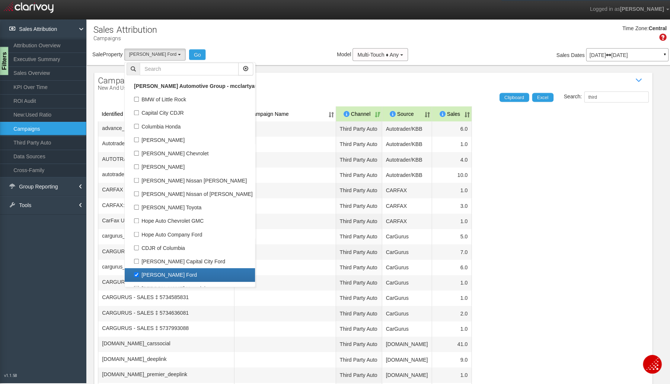
scroll to position [19, 0]
click at [145, 275] on label "[PERSON_NAME] Ford" at bounding box center [188, 273] width 126 height 10
click at [138, 275] on input "[PERSON_NAME] Ford" at bounding box center [135, 272] width 5 height 5
checkbox input "false"
select select
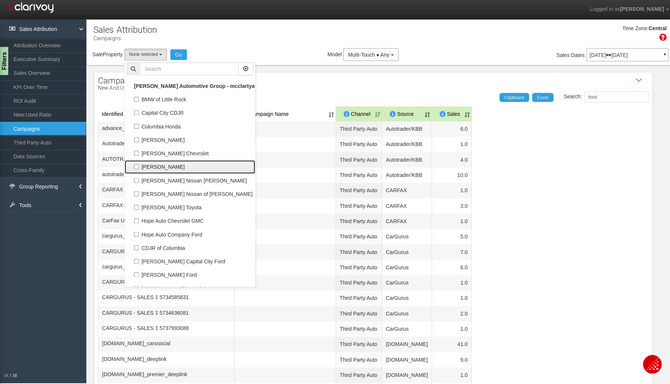
click at [162, 164] on label "[PERSON_NAME]" at bounding box center [188, 166] width 126 height 10
click at [138, 164] on input "[PERSON_NAME]" at bounding box center [135, 165] width 5 height 5
checkbox input "true"
select select "object:5826"
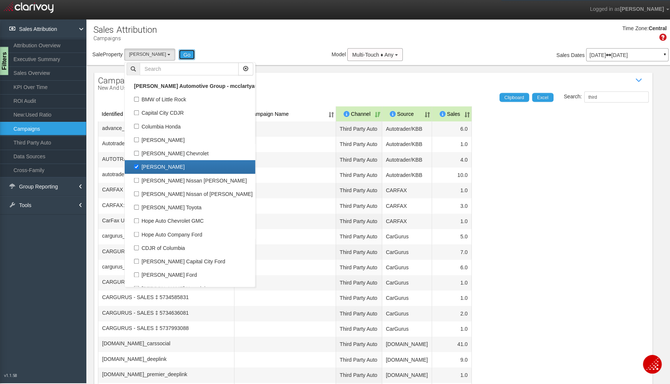
click at [183, 54] on button "Go" at bounding box center [185, 54] width 17 height 10
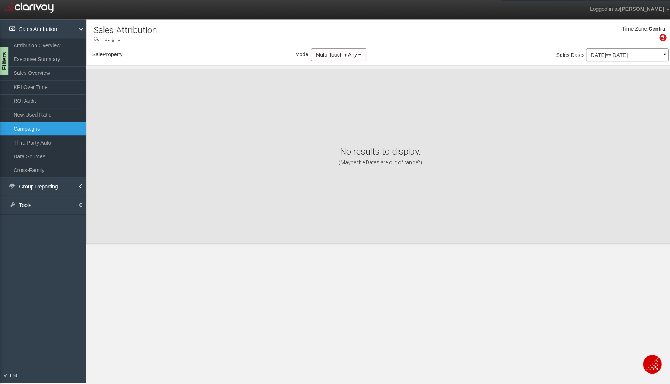
select select "object:5928"
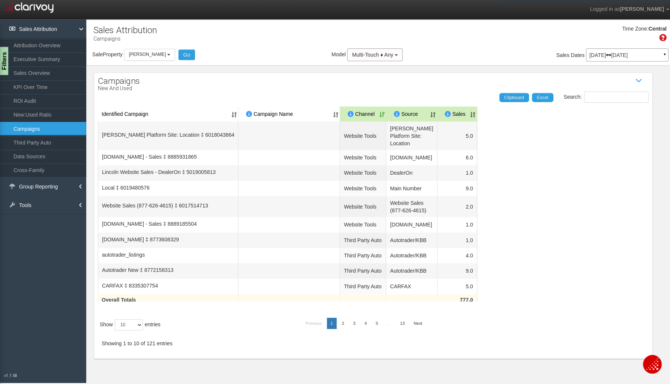
click at [23, 100] on link "ROI Audit" at bounding box center [43, 99] width 86 height 13
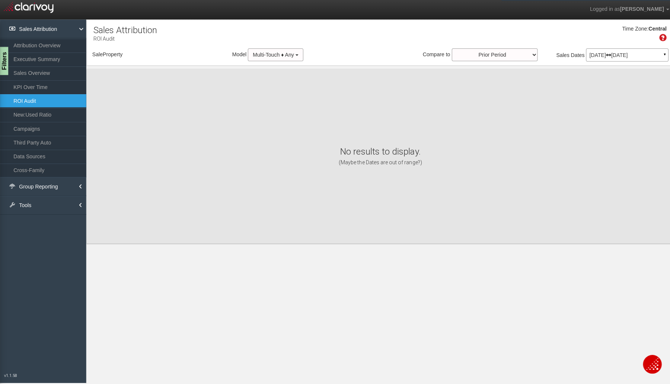
select select "object:5996"
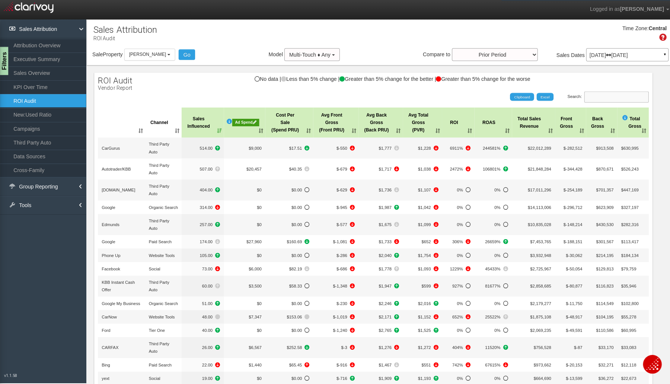
click at [591, 96] on input "Search:" at bounding box center [612, 96] width 64 height 11
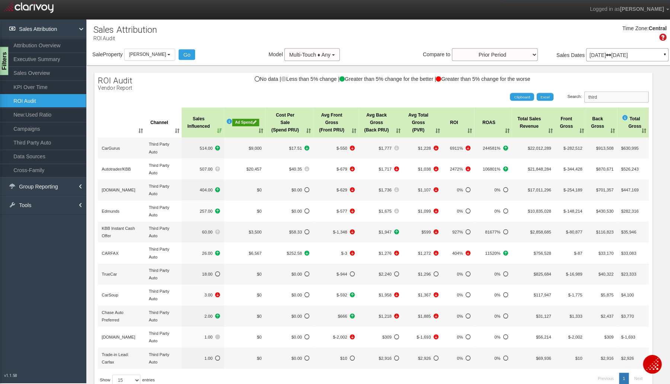
type input "third"
click at [212, 129] on th "Sales Influenced" at bounding box center [201, 122] width 42 height 30
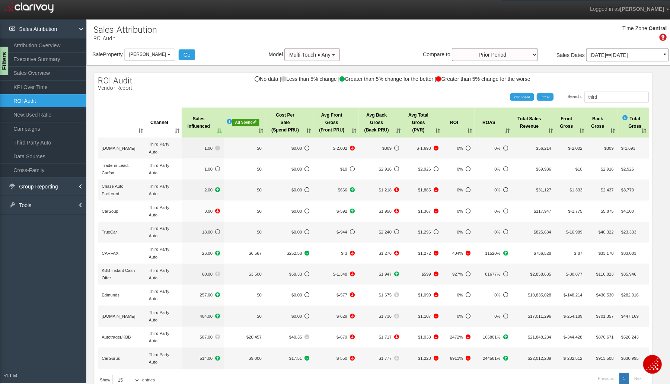
click at [212, 129] on th "Sales Influenced" at bounding box center [201, 122] width 42 height 30
